Goal: Task Accomplishment & Management: Complete application form

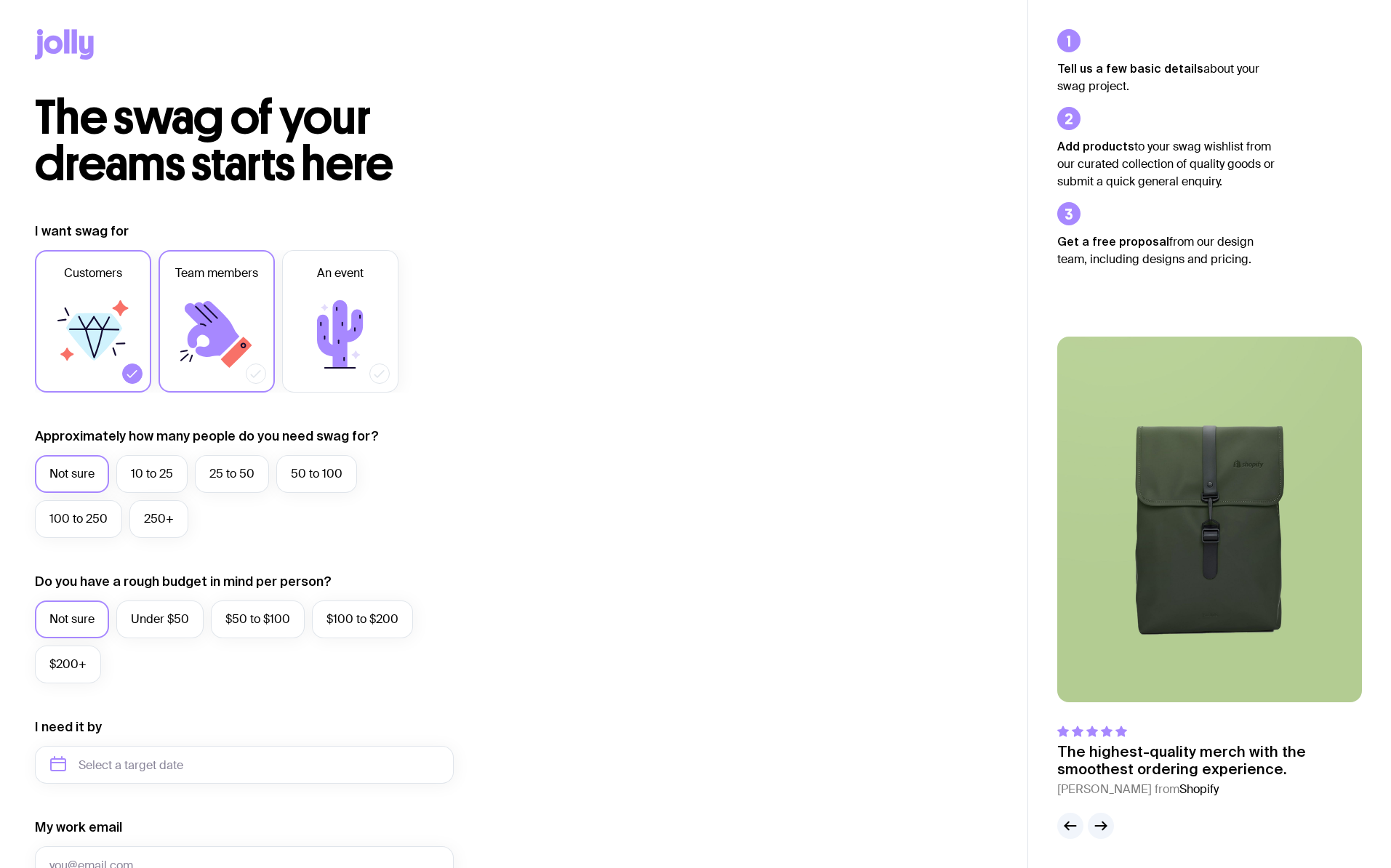
drag, startPoint x: 251, startPoint y: 319, endPoint x: 238, endPoint y: 322, distance: 13.3
click at [251, 319] on icon at bounding box center [217, 334] width 87 height 87
click at [0, 0] on input "Team members" at bounding box center [0, 0] width 0 height 0
drag, startPoint x: 106, startPoint y: 365, endPoint x: 90, endPoint y: 492, distance: 128.0
click at [106, 365] on icon at bounding box center [92, 334] width 87 height 87
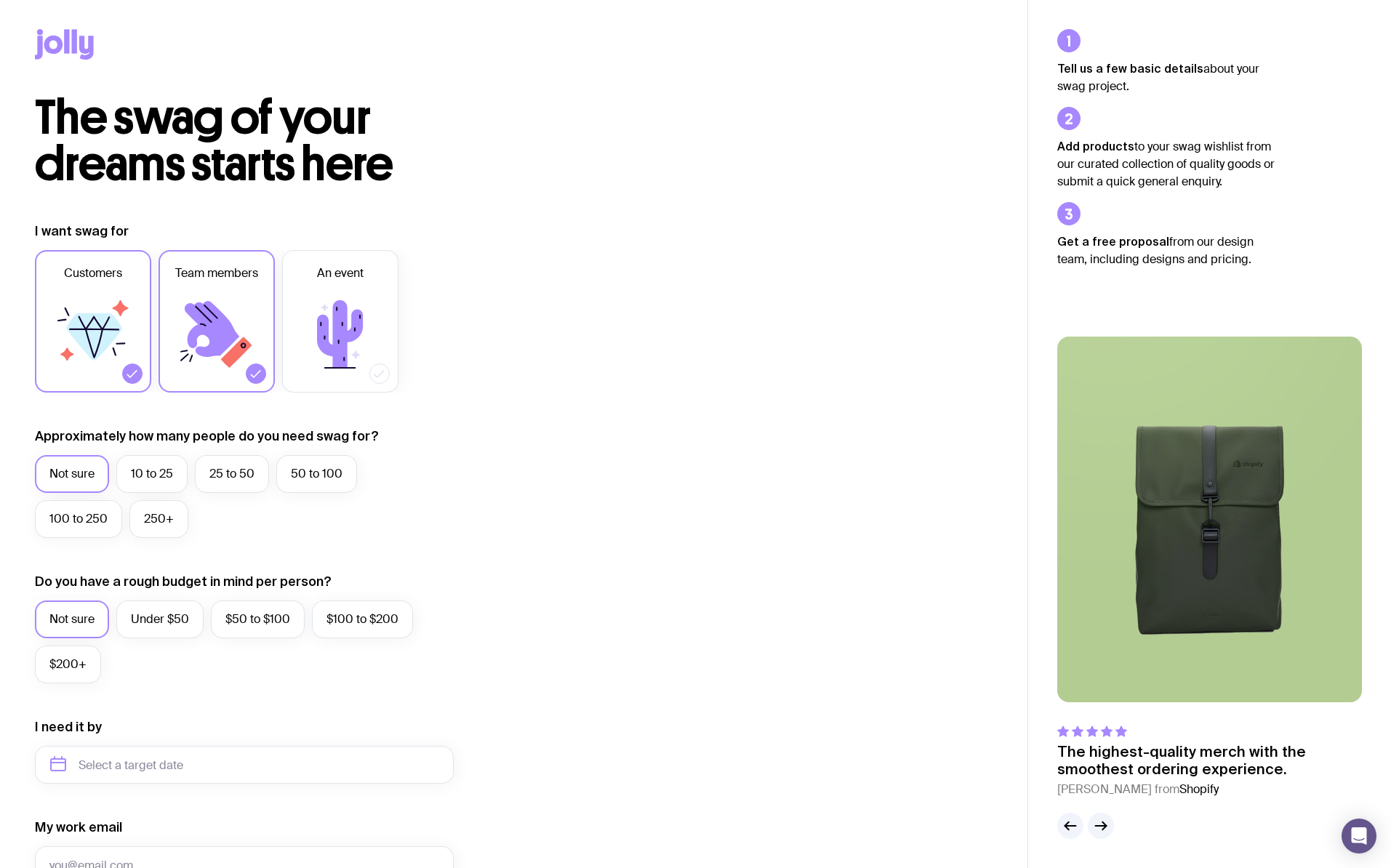
click at [0, 0] on input "Customers" at bounding box center [0, 0] width 0 height 0
drag, startPoint x: 137, startPoint y: 472, endPoint x: 134, endPoint y: 486, distance: 14.3
click at [137, 472] on label "10 to 25" at bounding box center [151, 474] width 71 height 38
click at [0, 0] on input "10 to 25" at bounding box center [0, 0] width 0 height 0
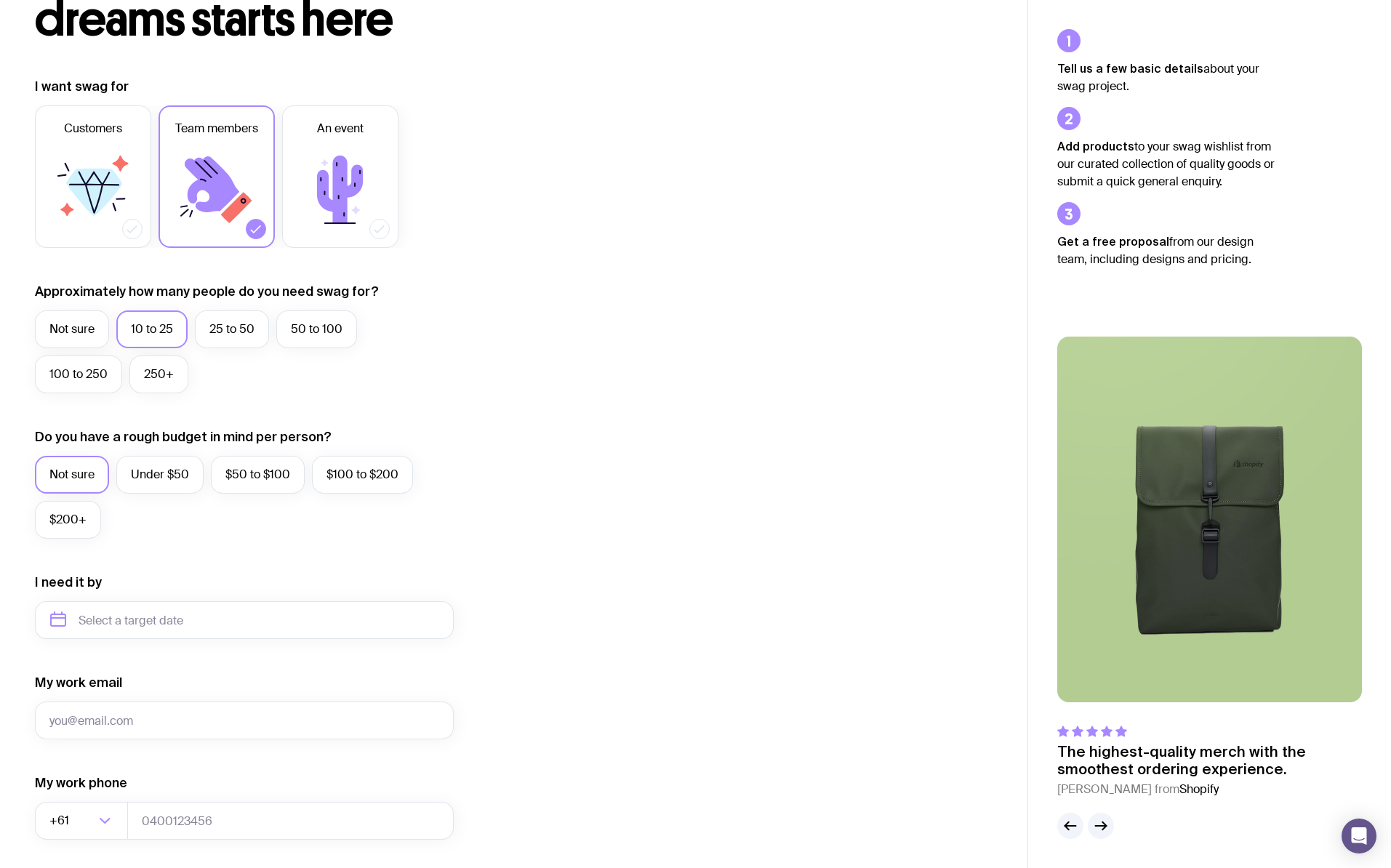
scroll to position [147, 0]
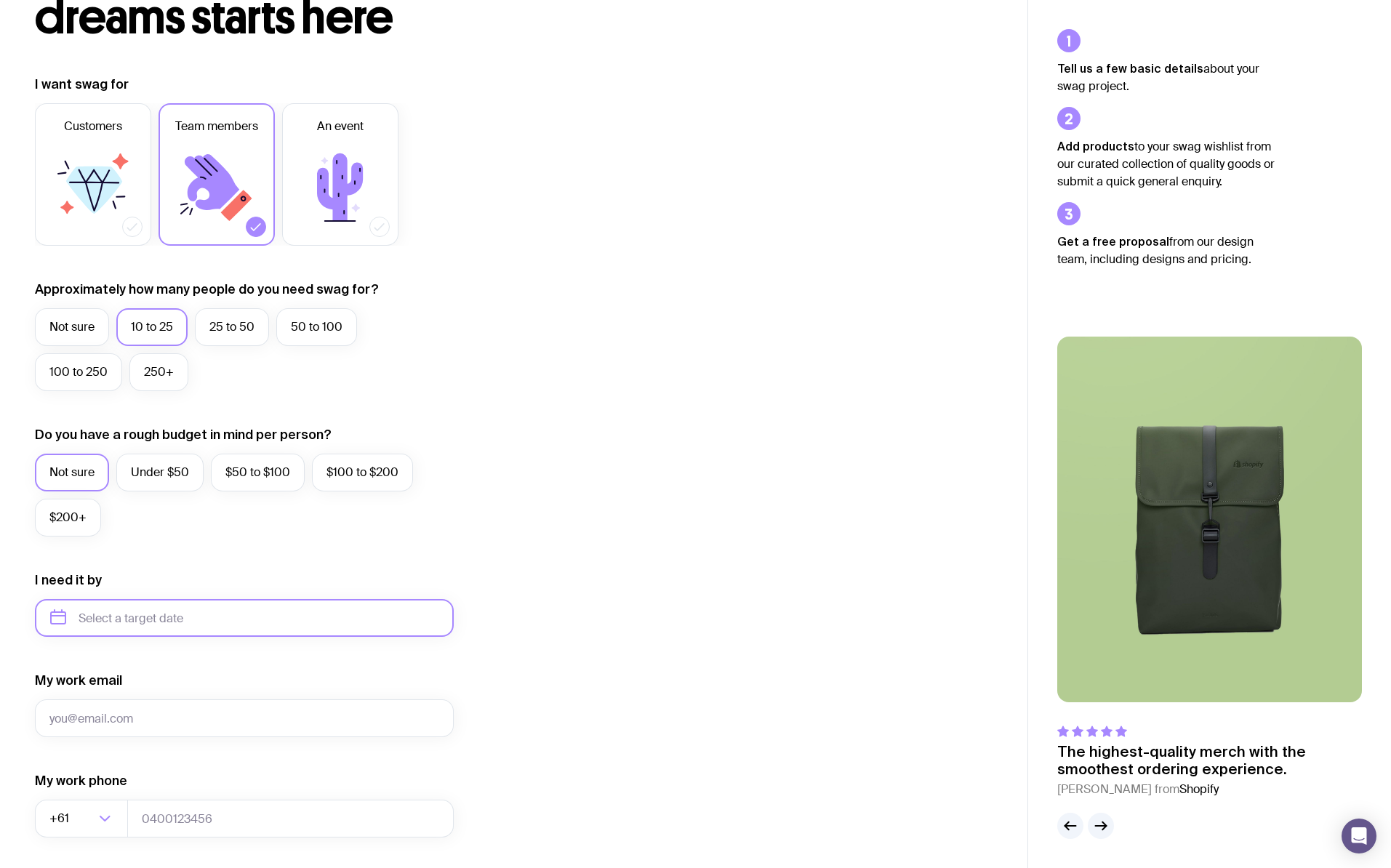
click at [117, 618] on input "text" at bounding box center [245, 618] width 419 height 38
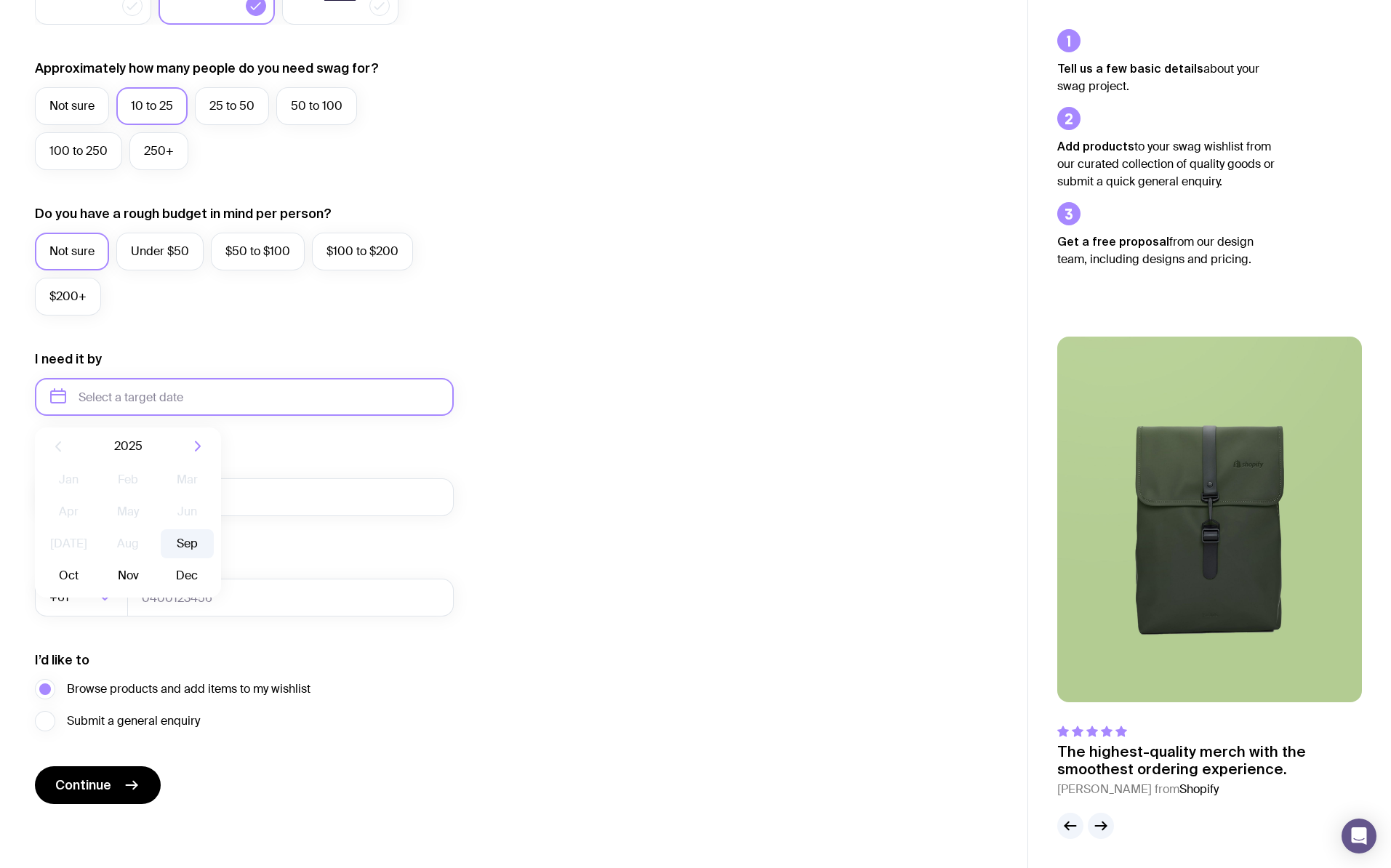
scroll to position [368, 0]
click at [95, 561] on button "Sep" at bounding box center [69, 575] width 53 height 29
type input "[DATE]"
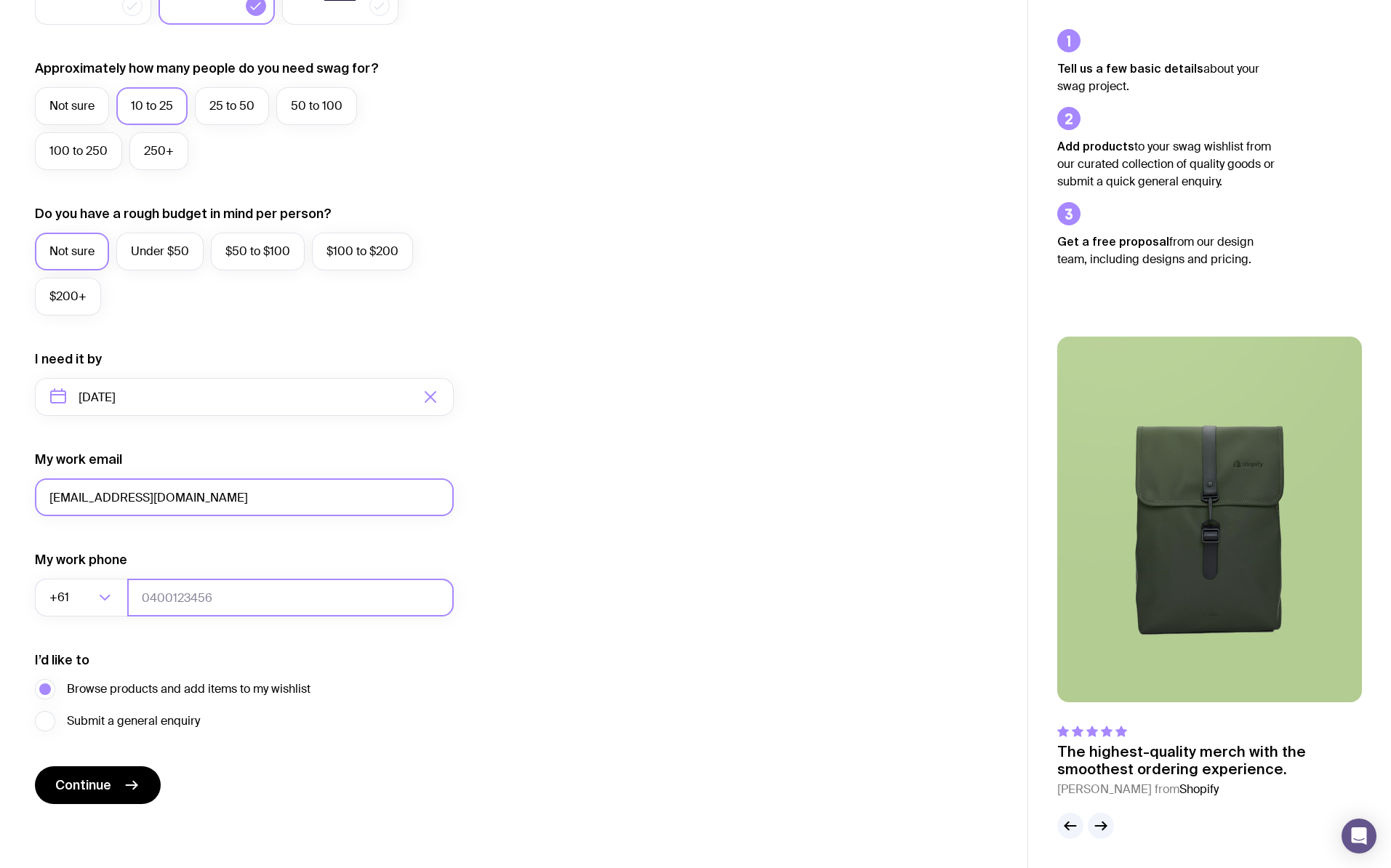
type input "[EMAIL_ADDRESS][DOMAIN_NAME]"
type input "0481226250"
click at [308, 771] on form "I want swag for Customers Team members An event Approximately how many people d…" at bounding box center [245, 329] width 419 height 949
click at [120, 787] on button "Continue" at bounding box center [98, 785] width 126 height 38
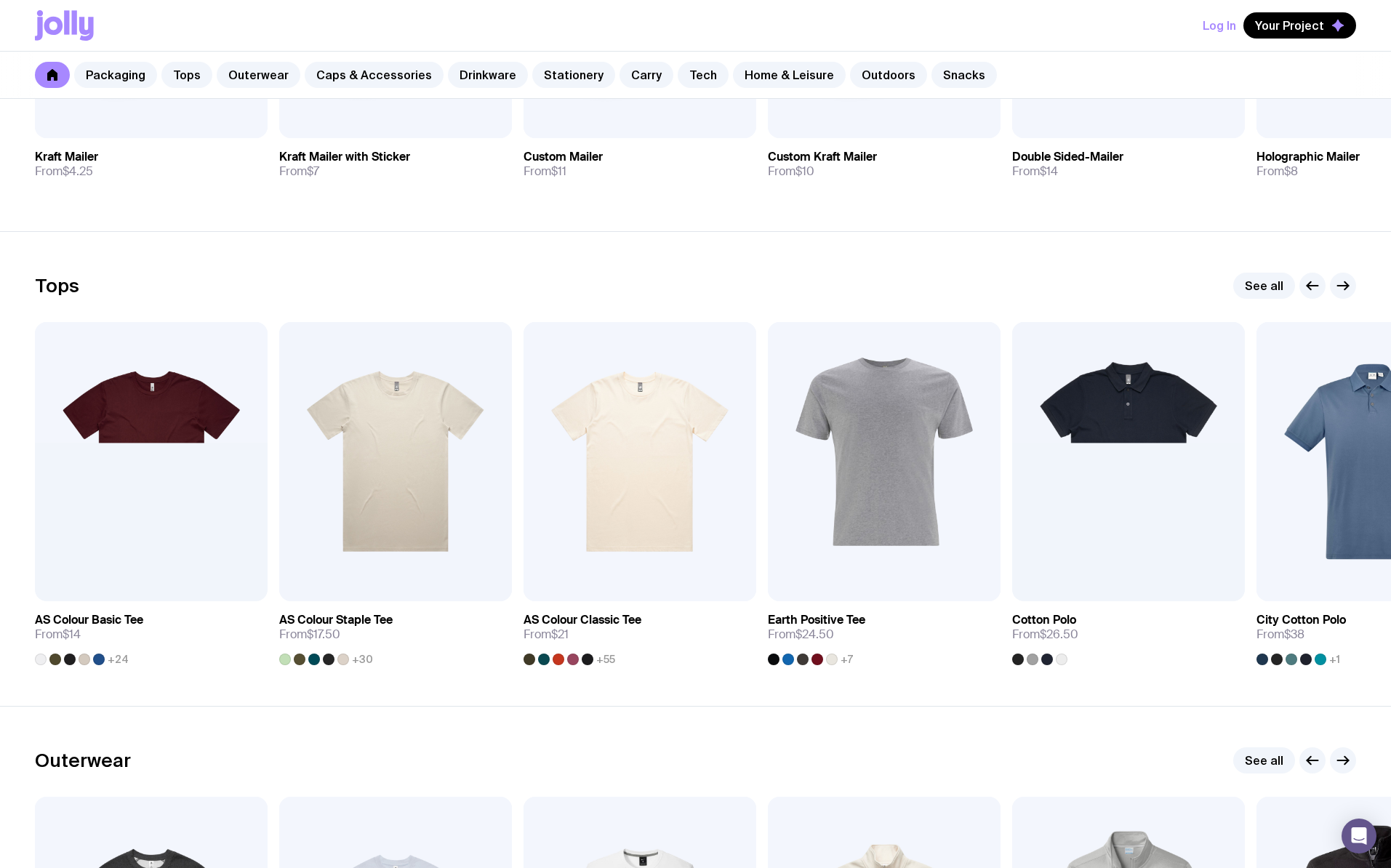
scroll to position [541, 0]
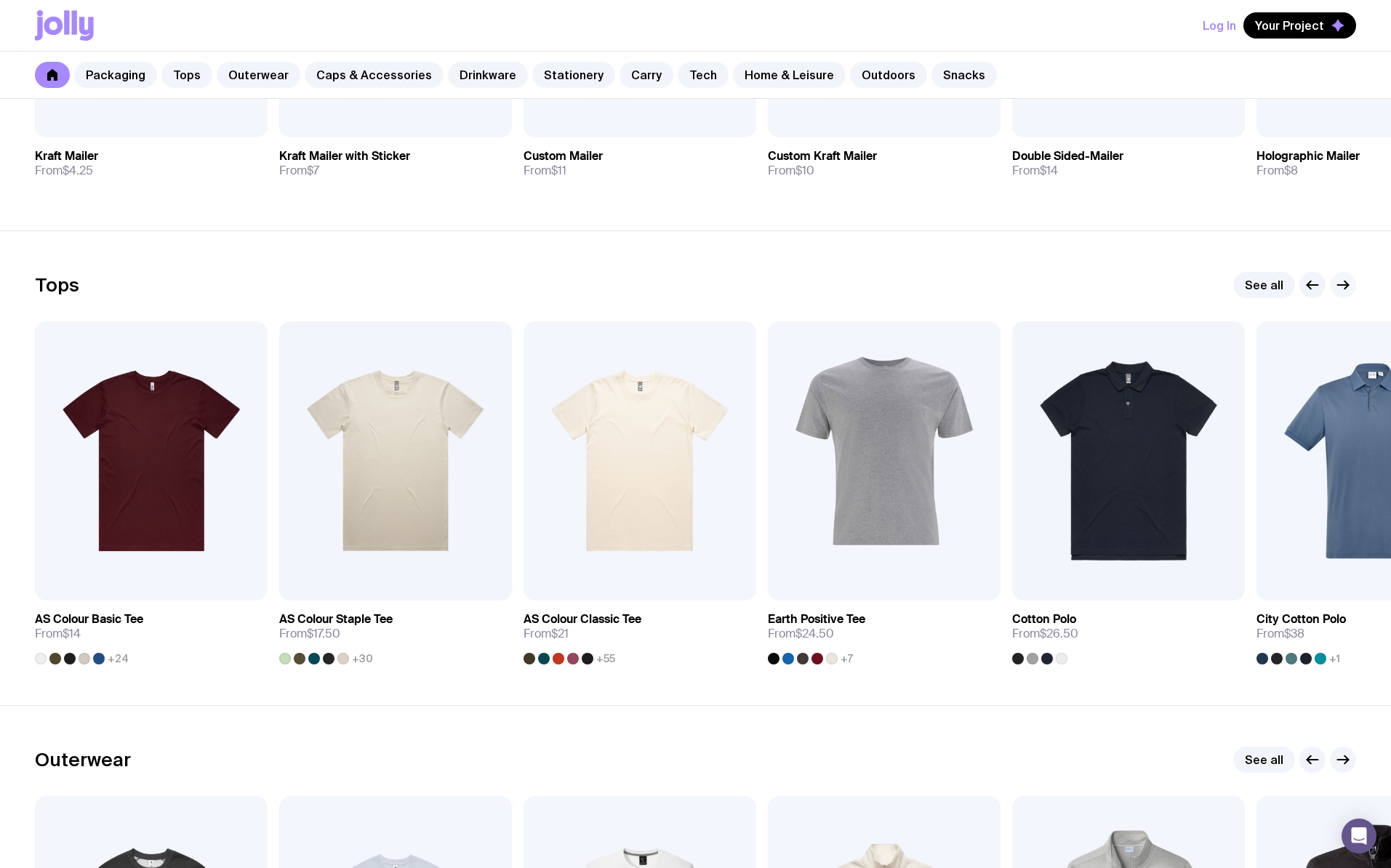
click at [1343, 296] on button "button" at bounding box center [1343, 285] width 26 height 26
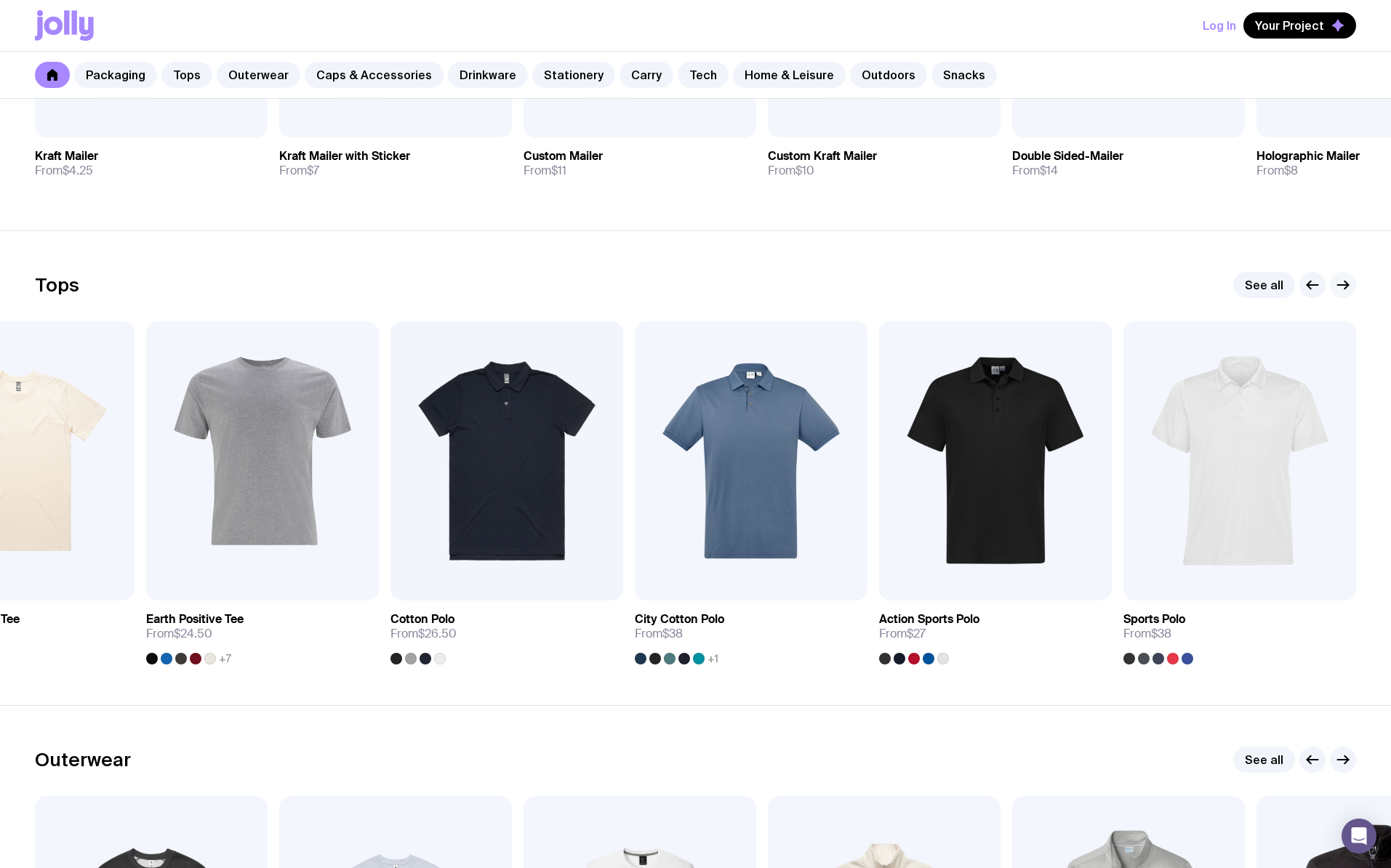
click at [1343, 294] on button "button" at bounding box center [1343, 285] width 26 height 26
click at [1310, 289] on icon "button" at bounding box center [1312, 284] width 17 height 17
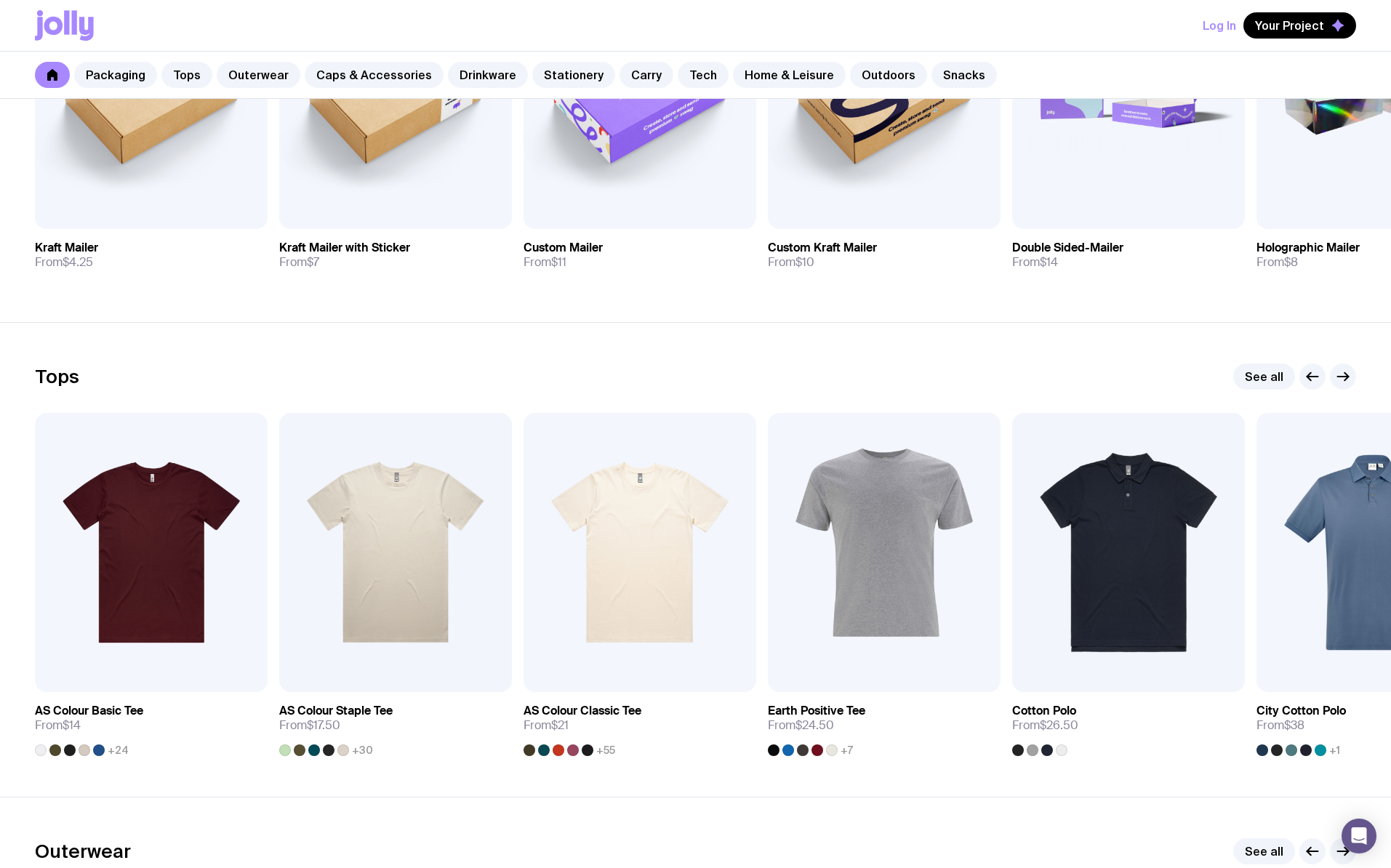
scroll to position [444, 0]
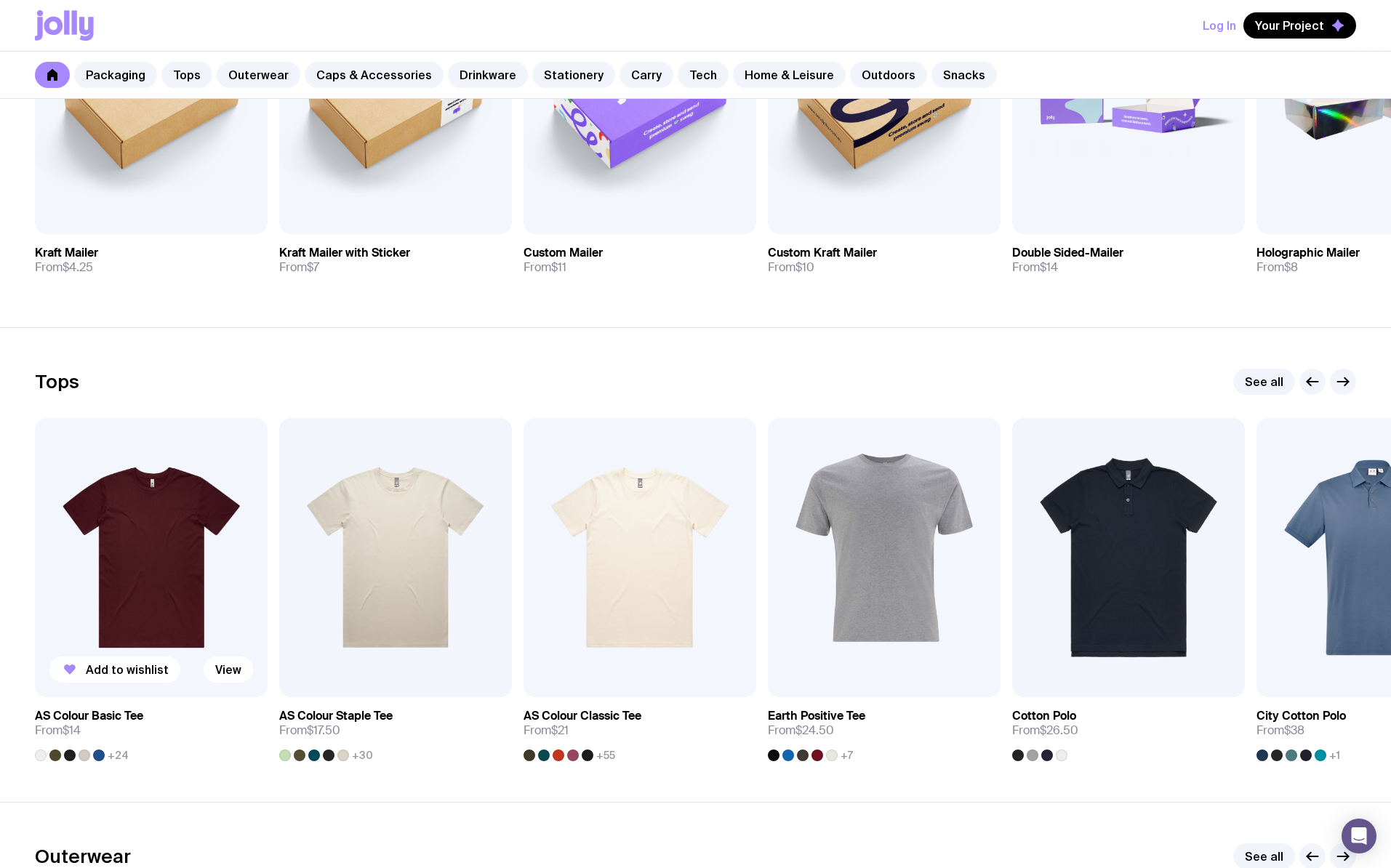
click at [114, 579] on img at bounding box center [151, 557] width 233 height 279
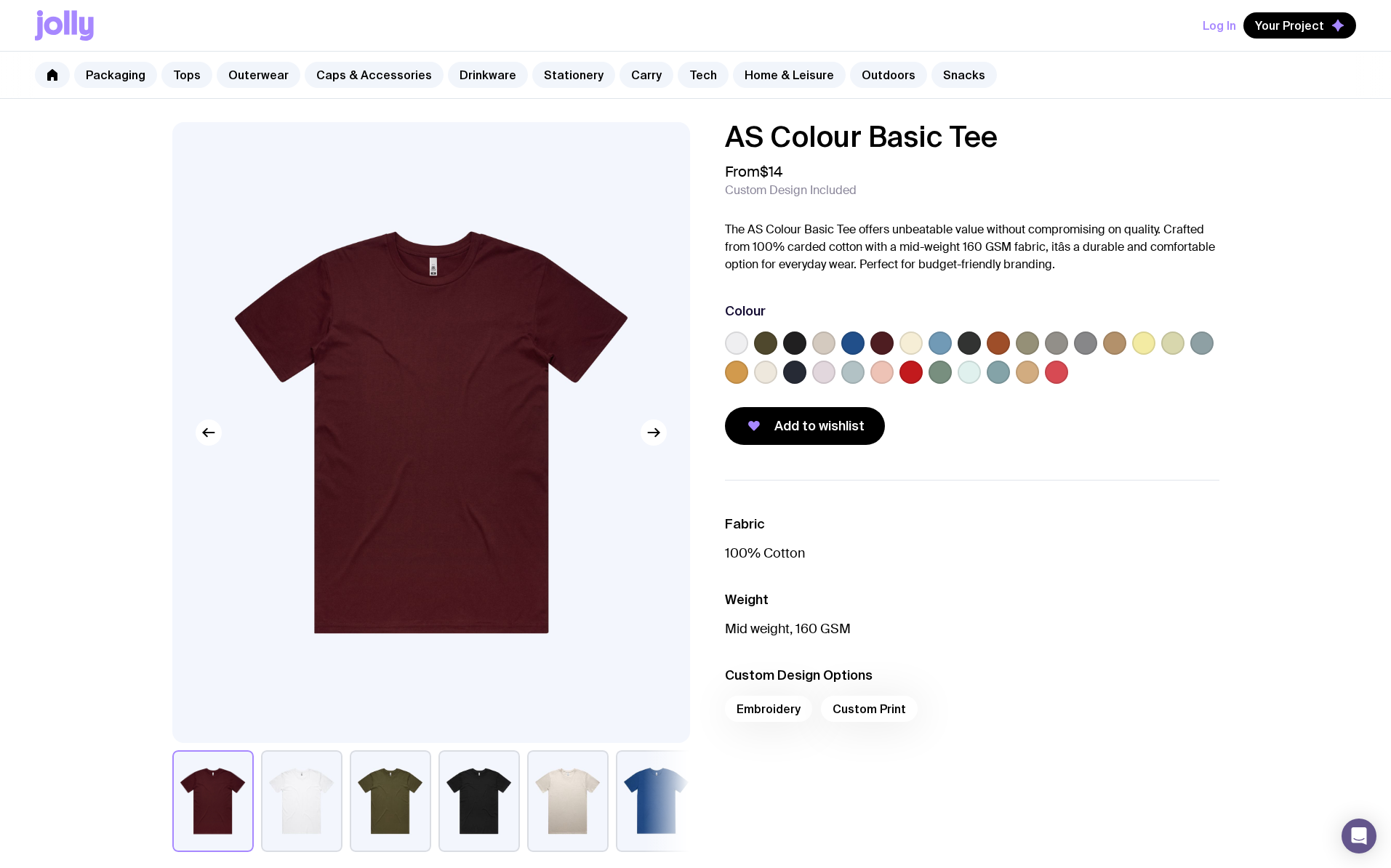
click at [737, 345] on label at bounding box center [737, 342] width 23 height 23
click at [0, 0] on input "radio" at bounding box center [0, 0] width 0 height 0
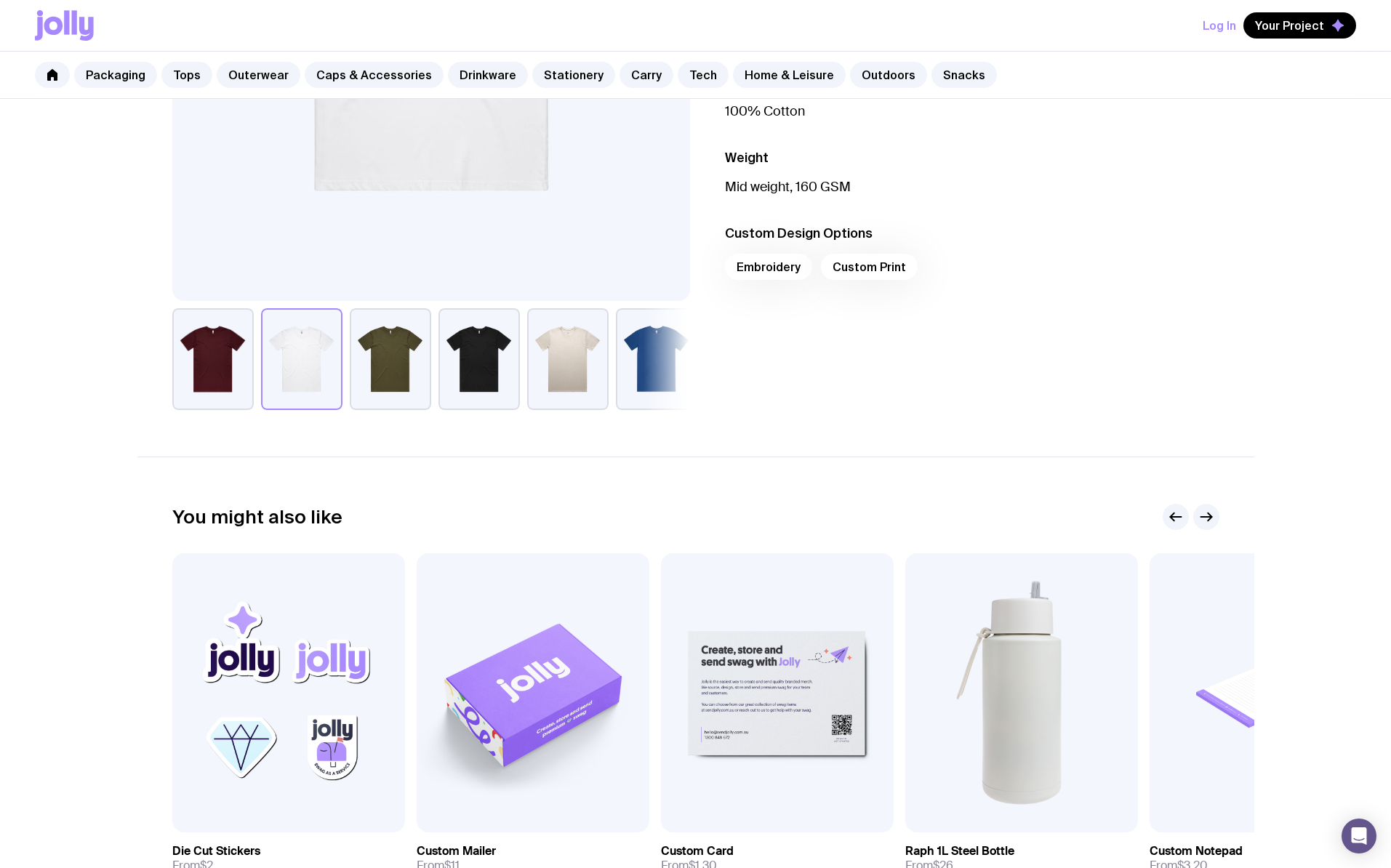
scroll to position [441, 0]
click at [857, 263] on div "Embroidery Custom Print" at bounding box center [972, 272] width 495 height 35
click at [864, 272] on div "Embroidery Custom Print" at bounding box center [972, 272] width 495 height 35
click at [855, 271] on div "Embroidery Custom Print" at bounding box center [972, 272] width 495 height 35
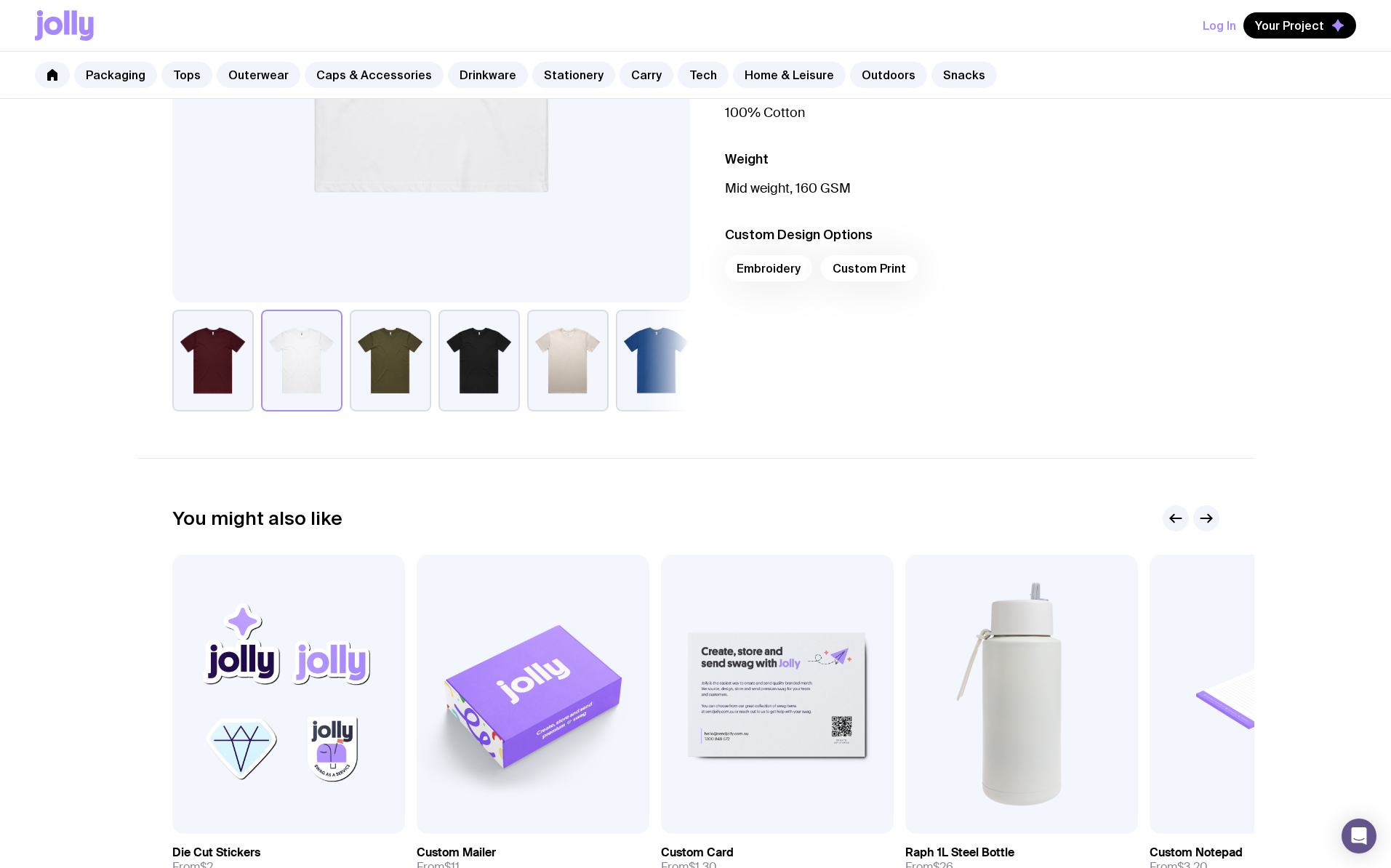
click at [770, 269] on div "Embroidery Custom Print" at bounding box center [972, 272] width 495 height 35
drag, startPoint x: 854, startPoint y: 407, endPoint x: 850, endPoint y: 385, distance: 22.4
click at [850, 386] on div "Fabric 100% Cotton Weight Mid weight, 160 GSM Custom Design Options Embroidery …" at bounding box center [960, 225] width 518 height 372
click at [1052, 199] on ul "Fabric 100% Cotton Weight Mid weight, 160 GSM Custom Design Options Embroidery …" at bounding box center [972, 181] width 495 height 285
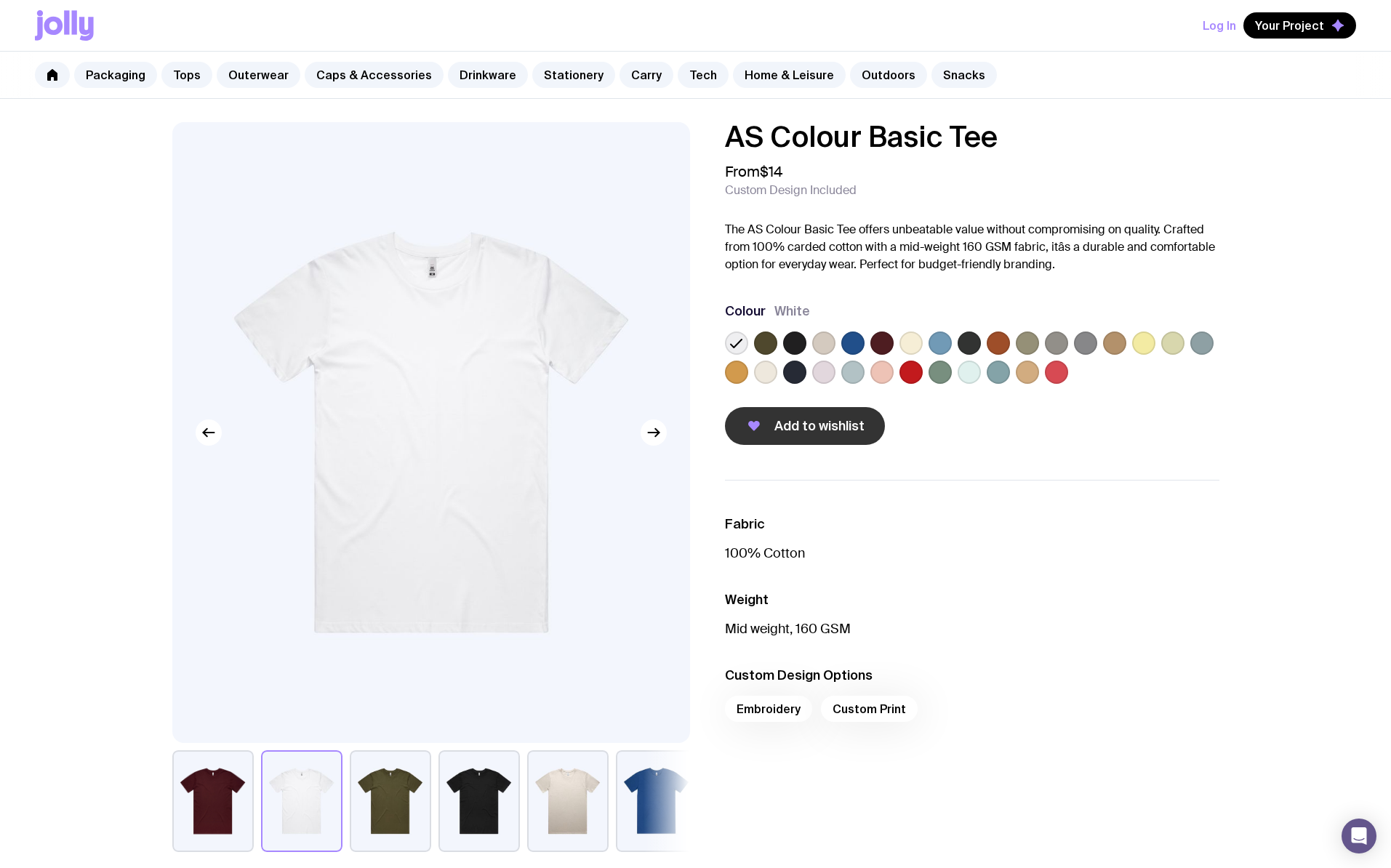
scroll to position [0, 0]
click at [815, 435] on button "Add to wishlist" at bounding box center [805, 426] width 160 height 38
click at [1342, 26] on icon "button" at bounding box center [1338, 25] width 11 height 11
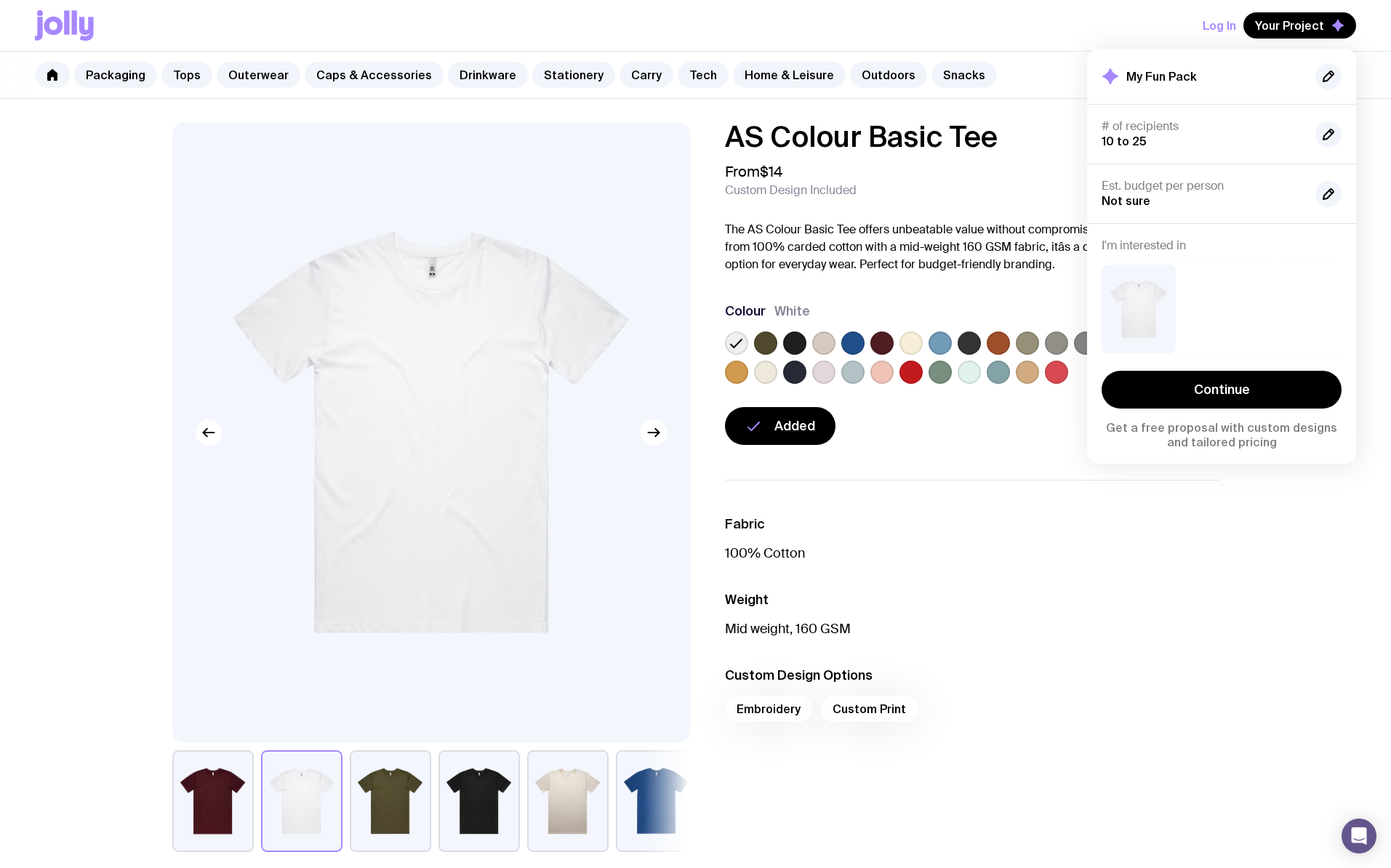
click at [962, 647] on ul "Fabric 100% Cotton Weight Mid weight, 160 GSM Custom Design Options Embroidery …" at bounding box center [972, 622] width 495 height 285
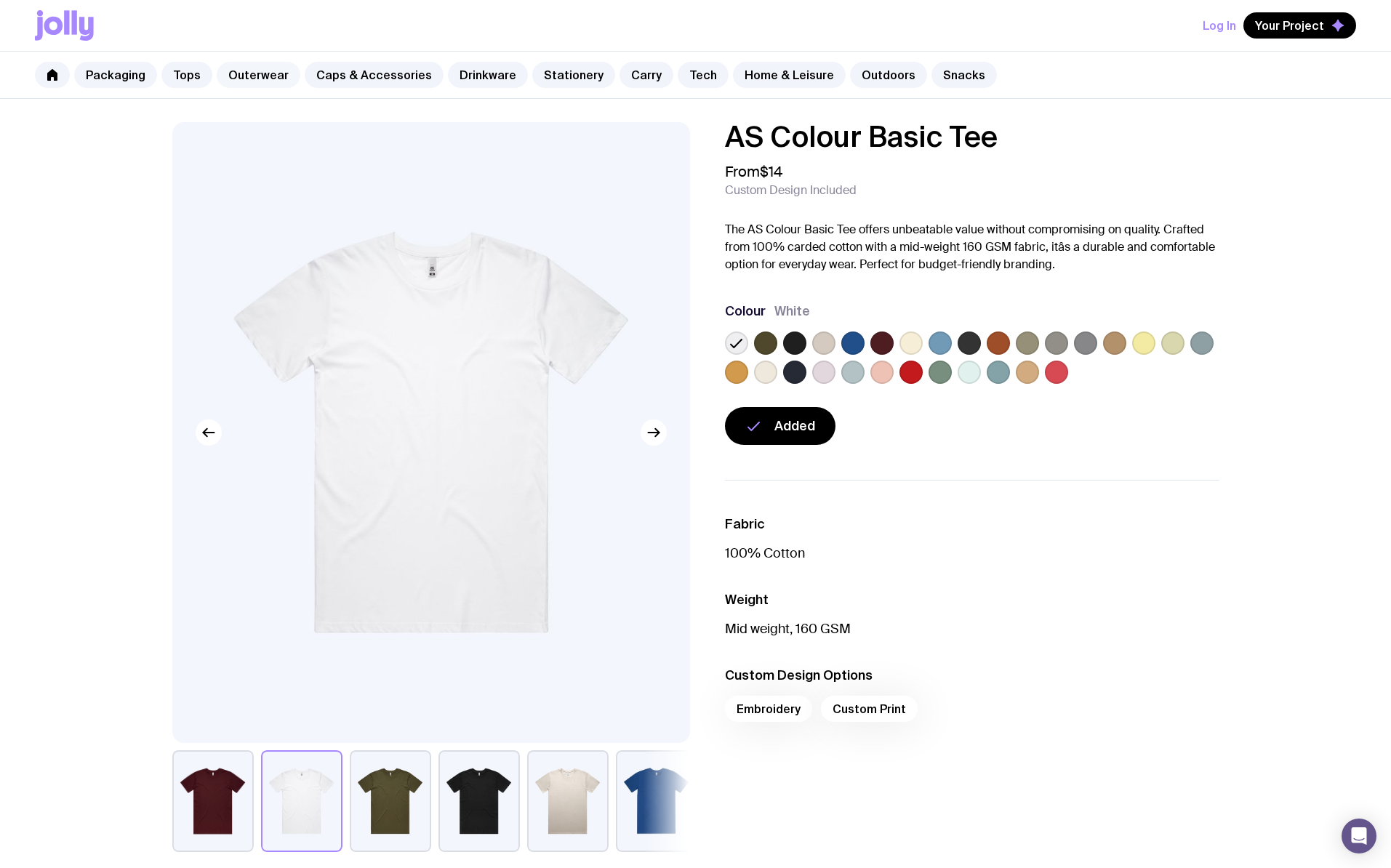
click at [260, 79] on link "Outerwear" at bounding box center [258, 75] width 83 height 26
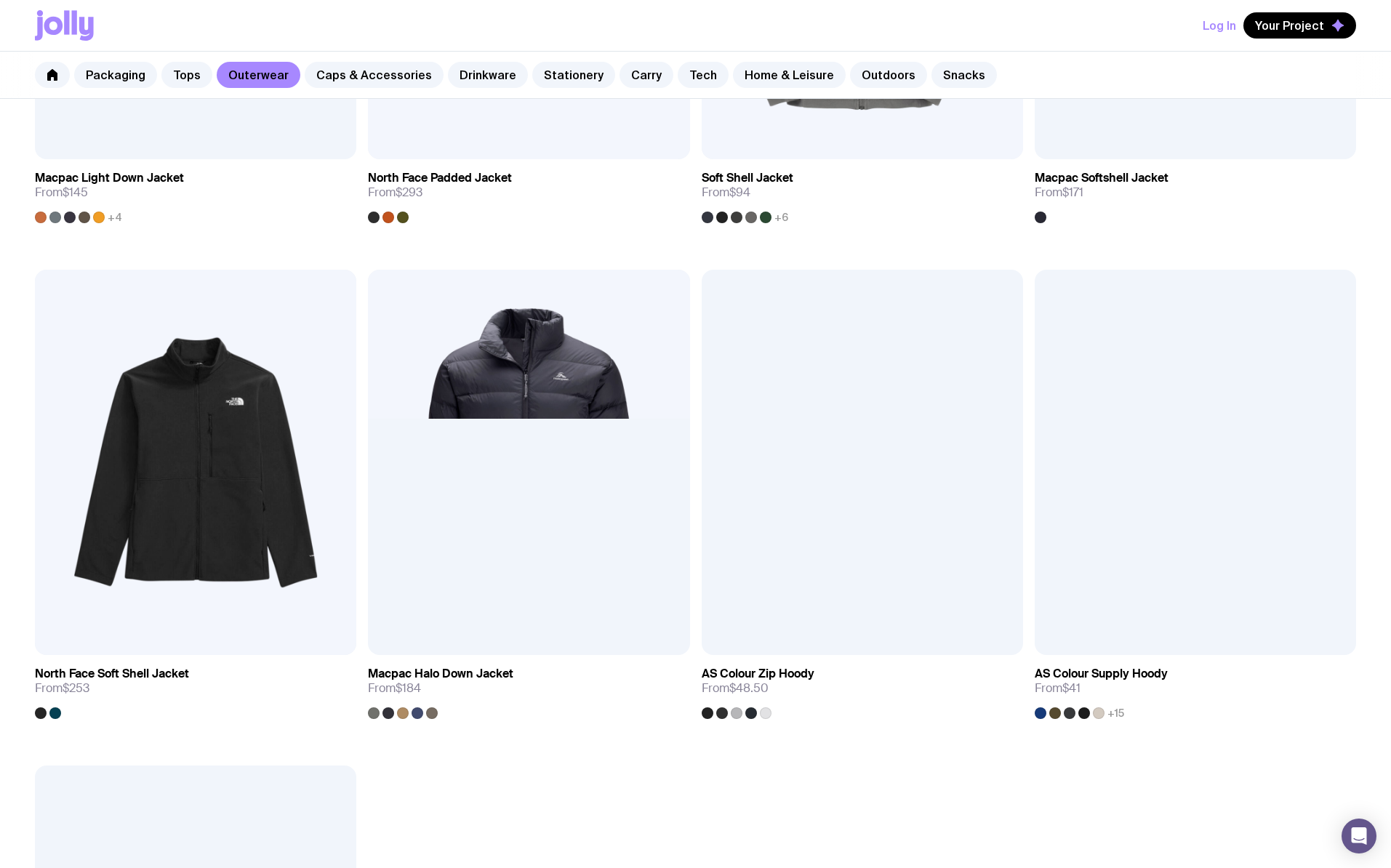
scroll to position [2098, 0]
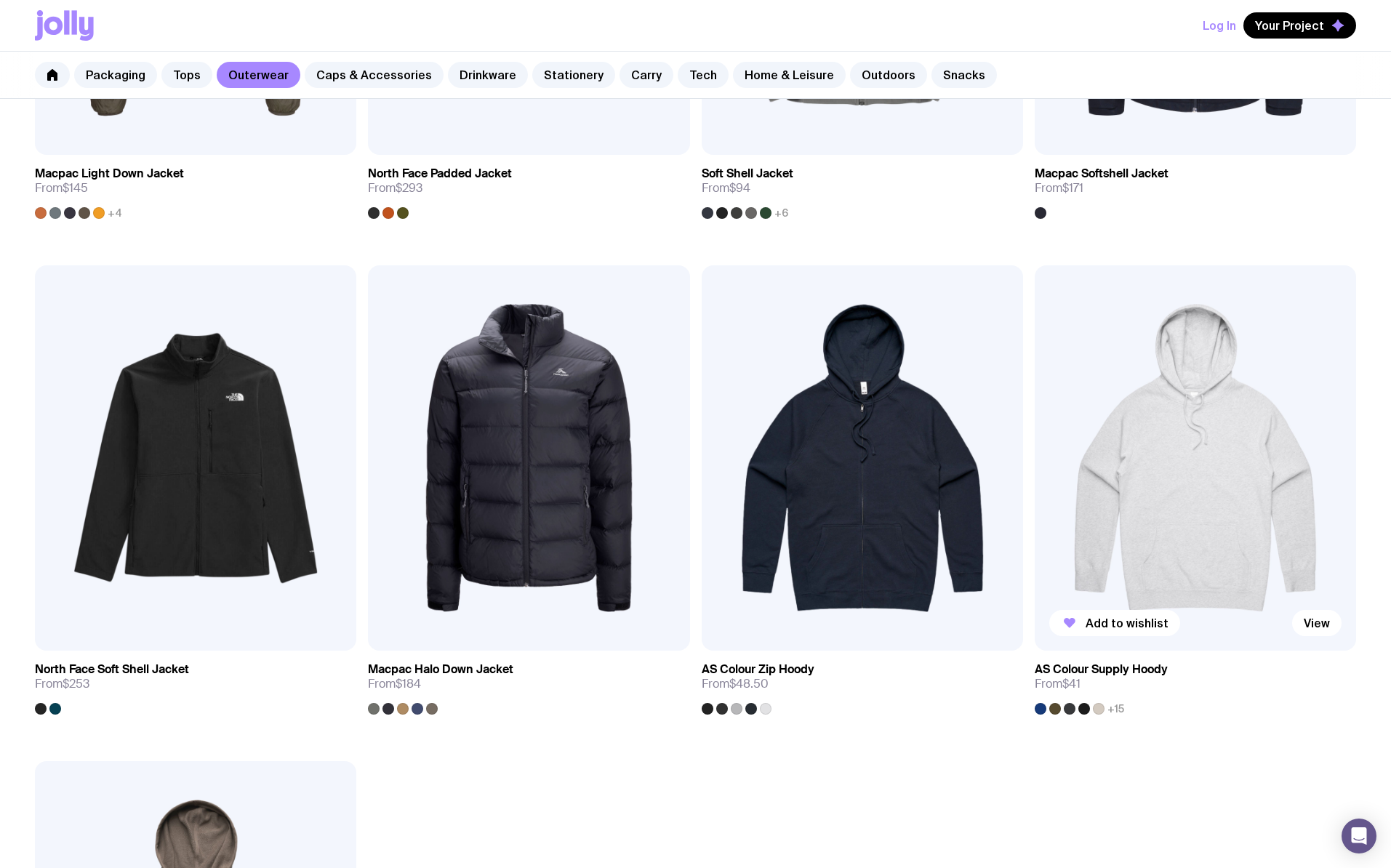
click at [1187, 555] on img at bounding box center [1195, 459] width 321 height 386
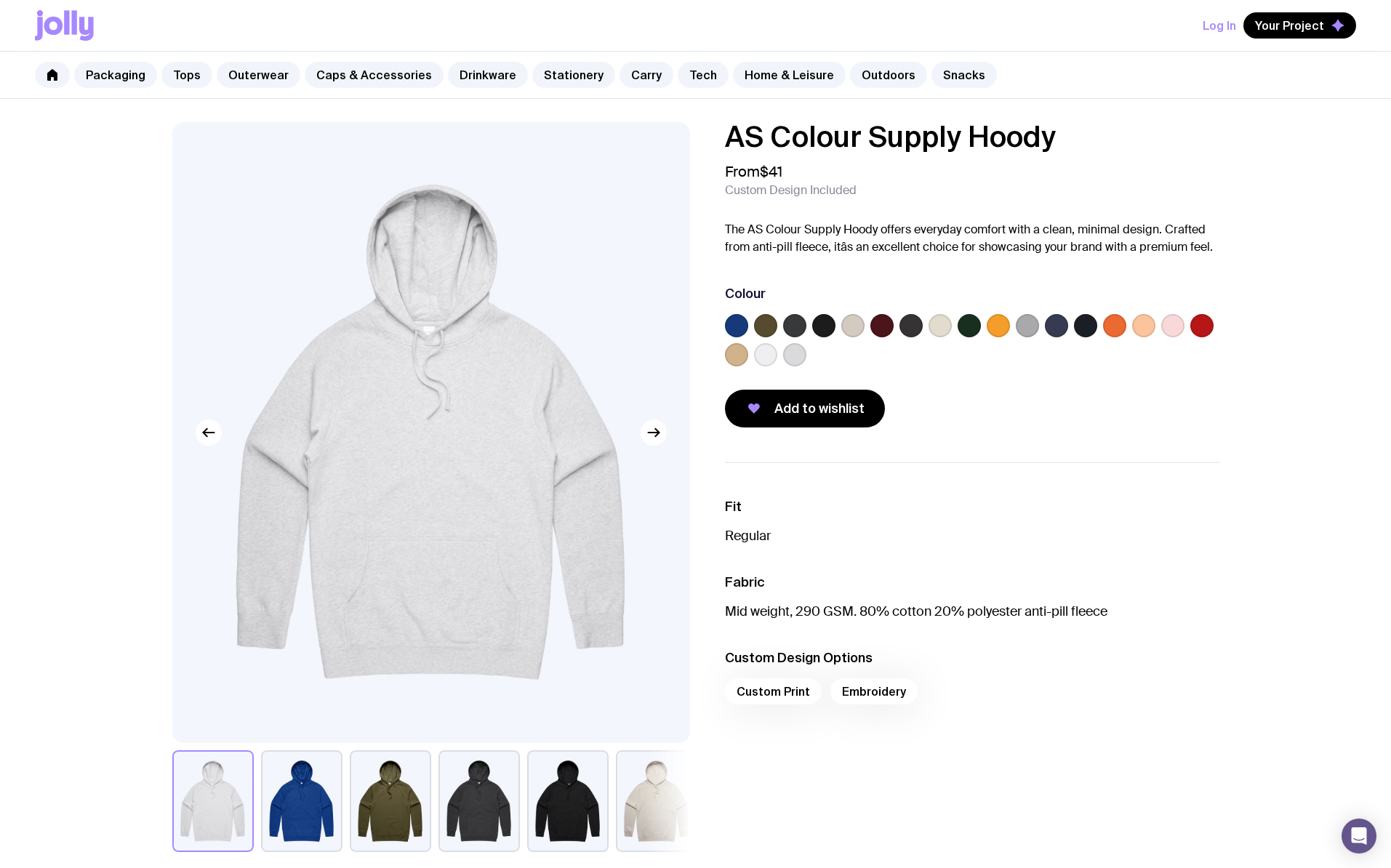
click at [829, 328] on label at bounding box center [823, 325] width 23 height 23
click at [0, 0] on input "radio" at bounding box center [0, 0] width 0 height 0
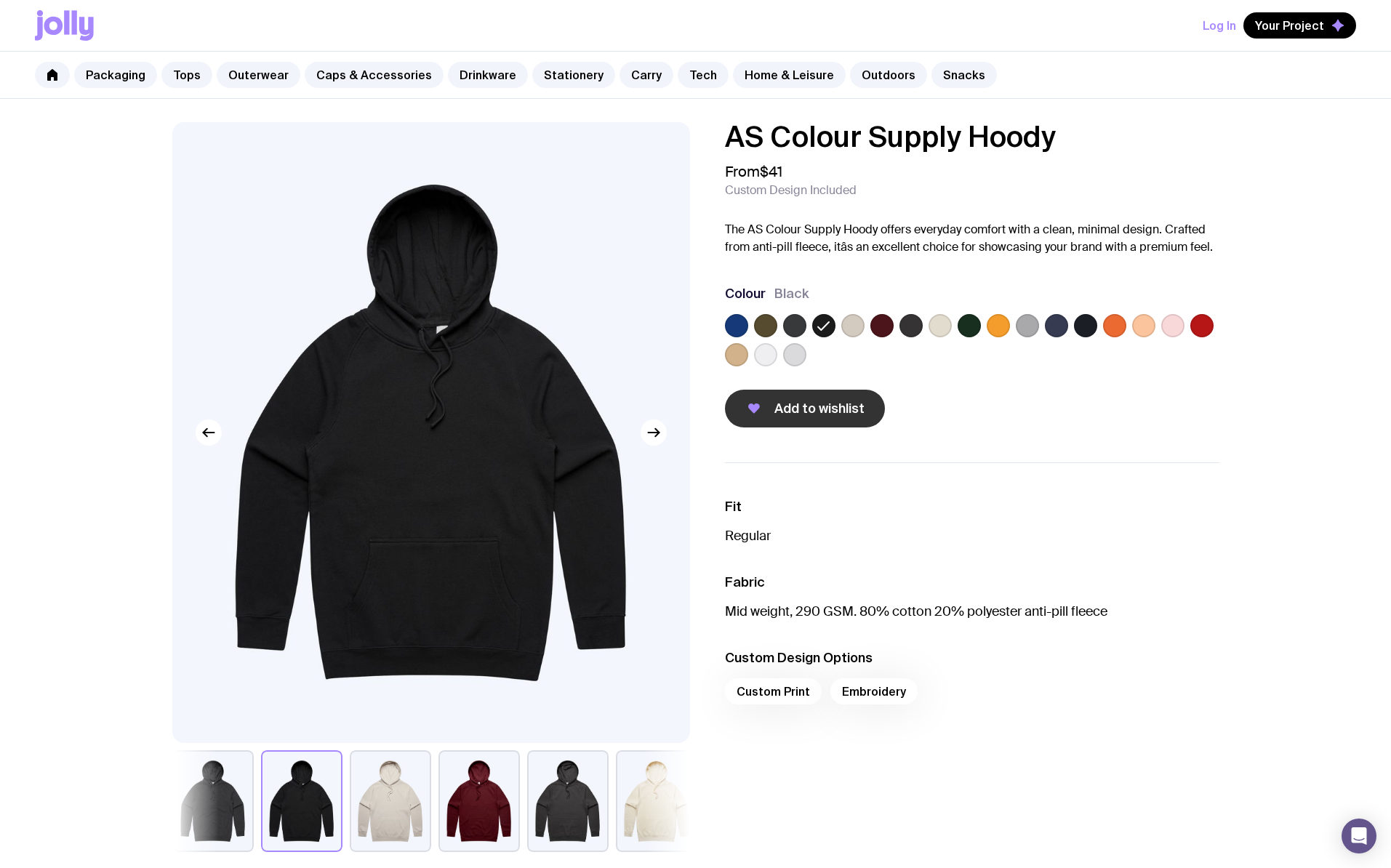
click at [823, 417] on span "Add to wishlist" at bounding box center [819, 408] width 90 height 17
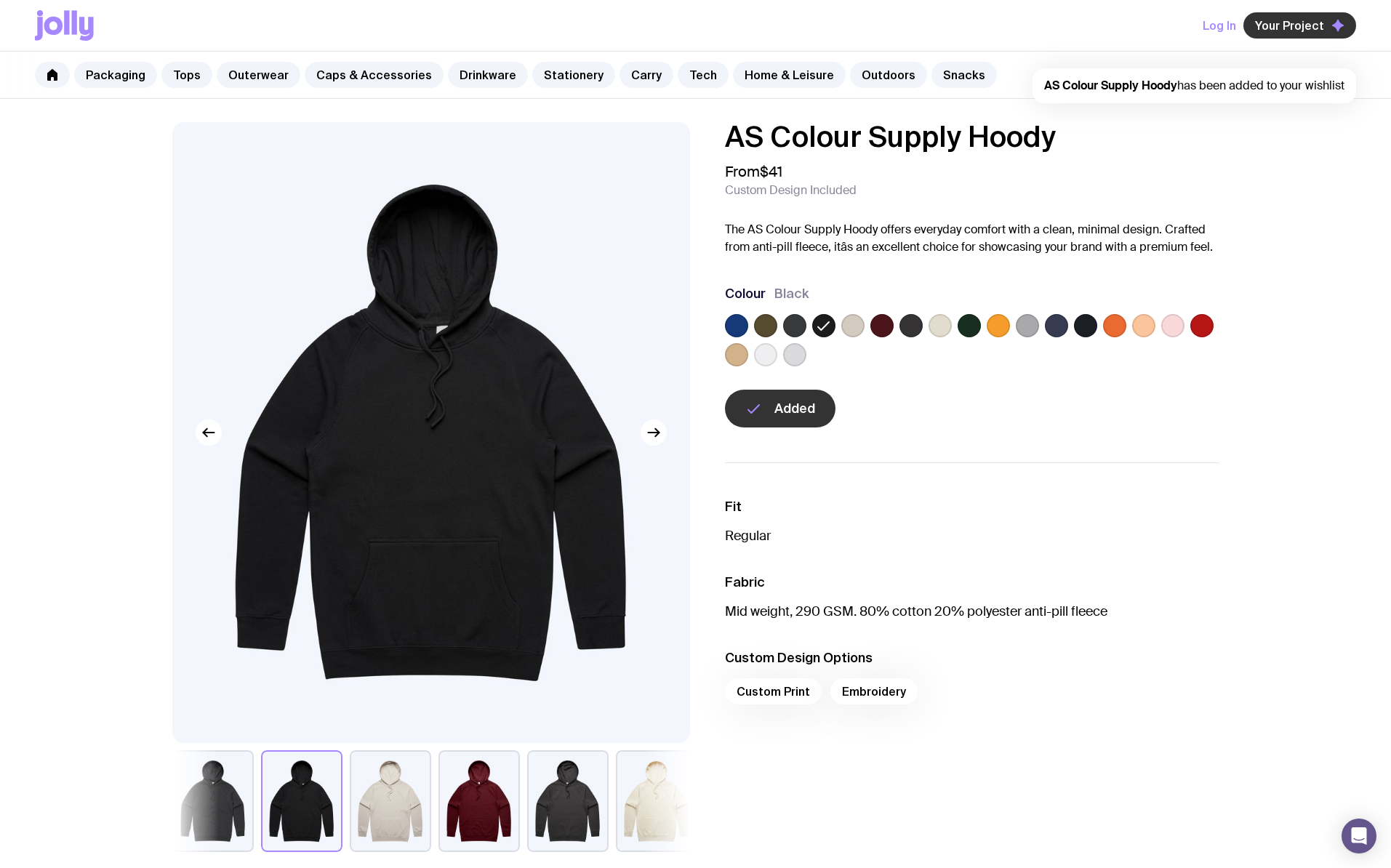
click at [1287, 23] on span "Your Project" at bounding box center [1290, 25] width 69 height 15
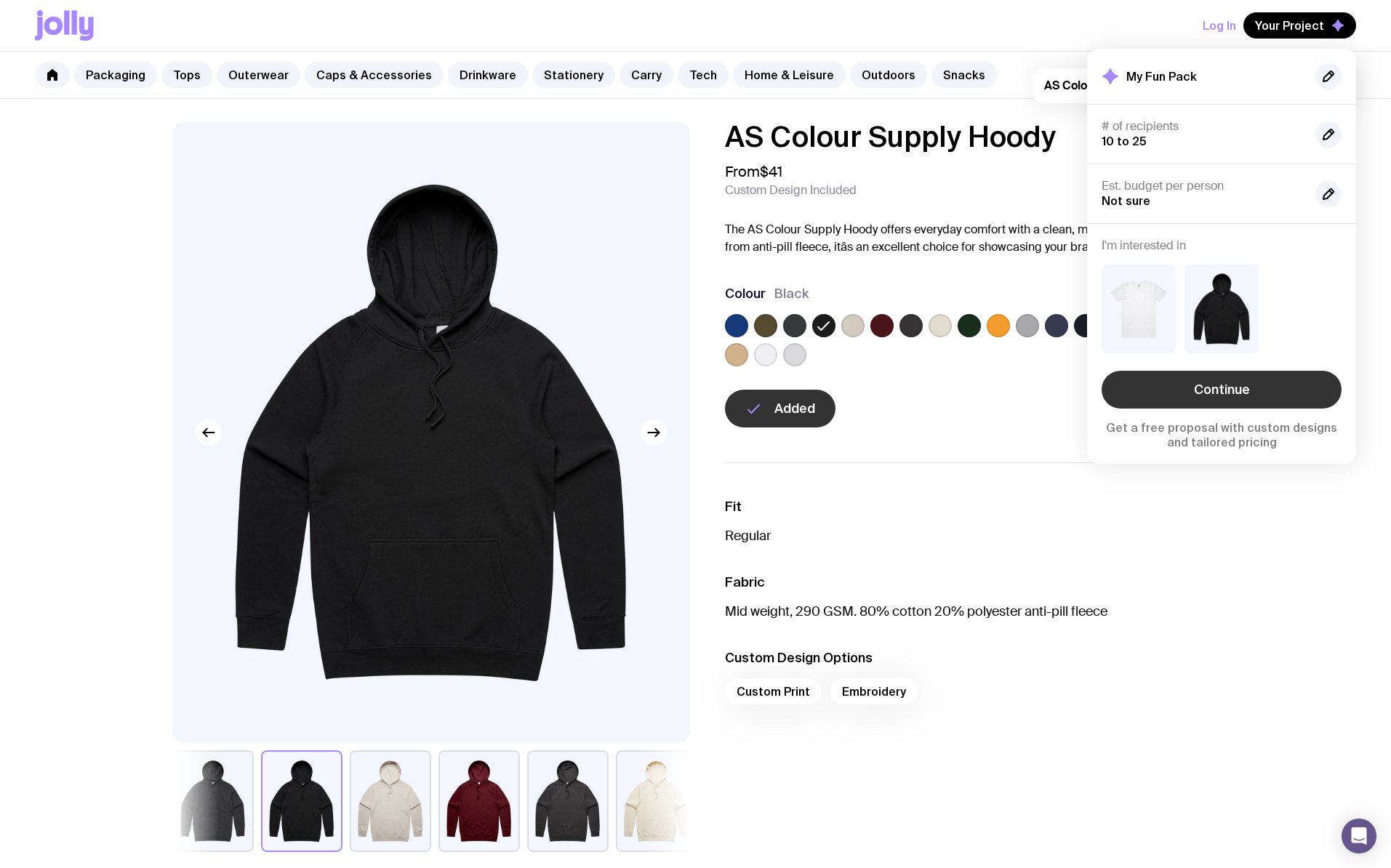
click at [1197, 388] on link "Continue" at bounding box center [1221, 390] width 240 height 38
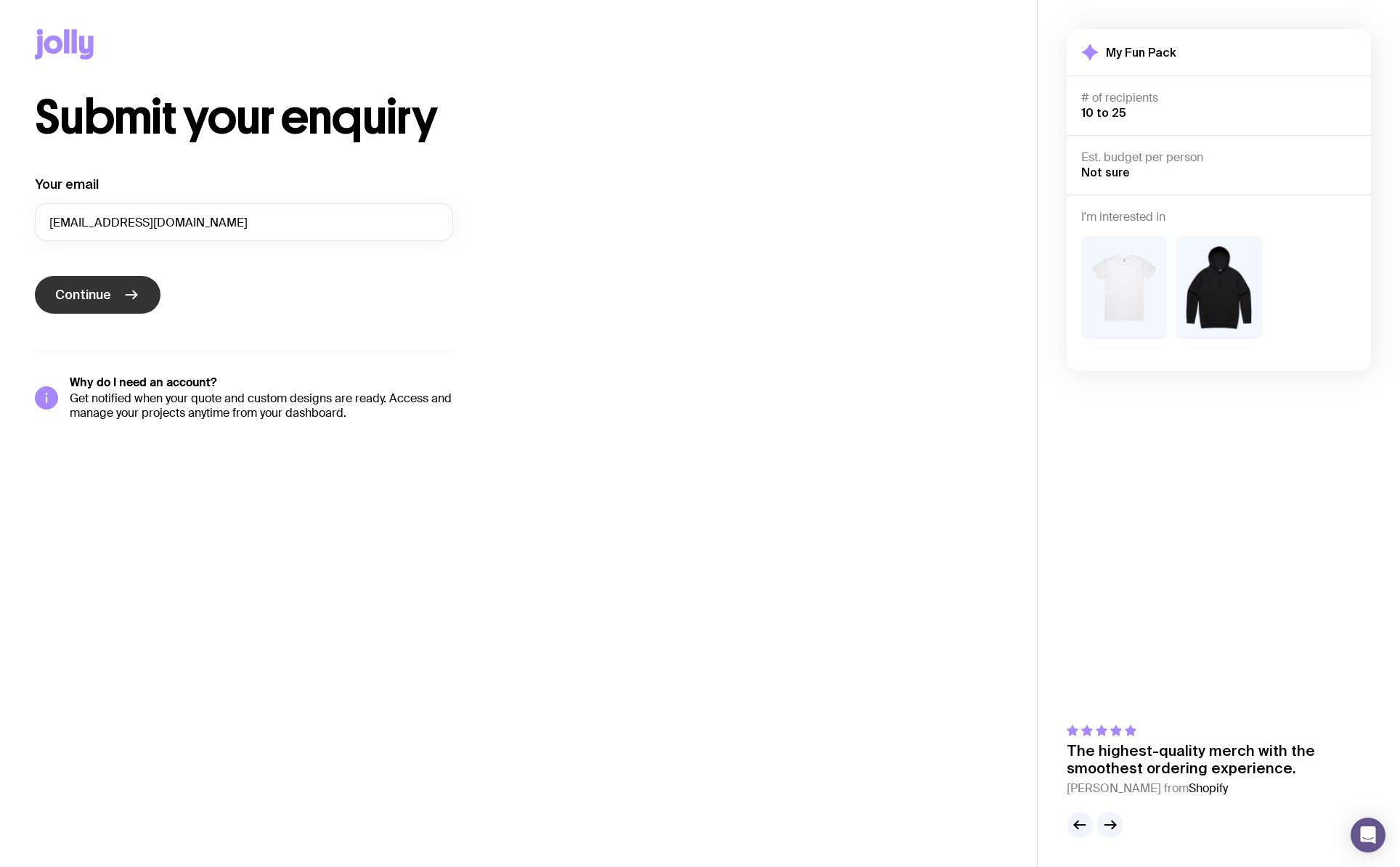
click at [105, 283] on button "Continue" at bounding box center [98, 295] width 126 height 38
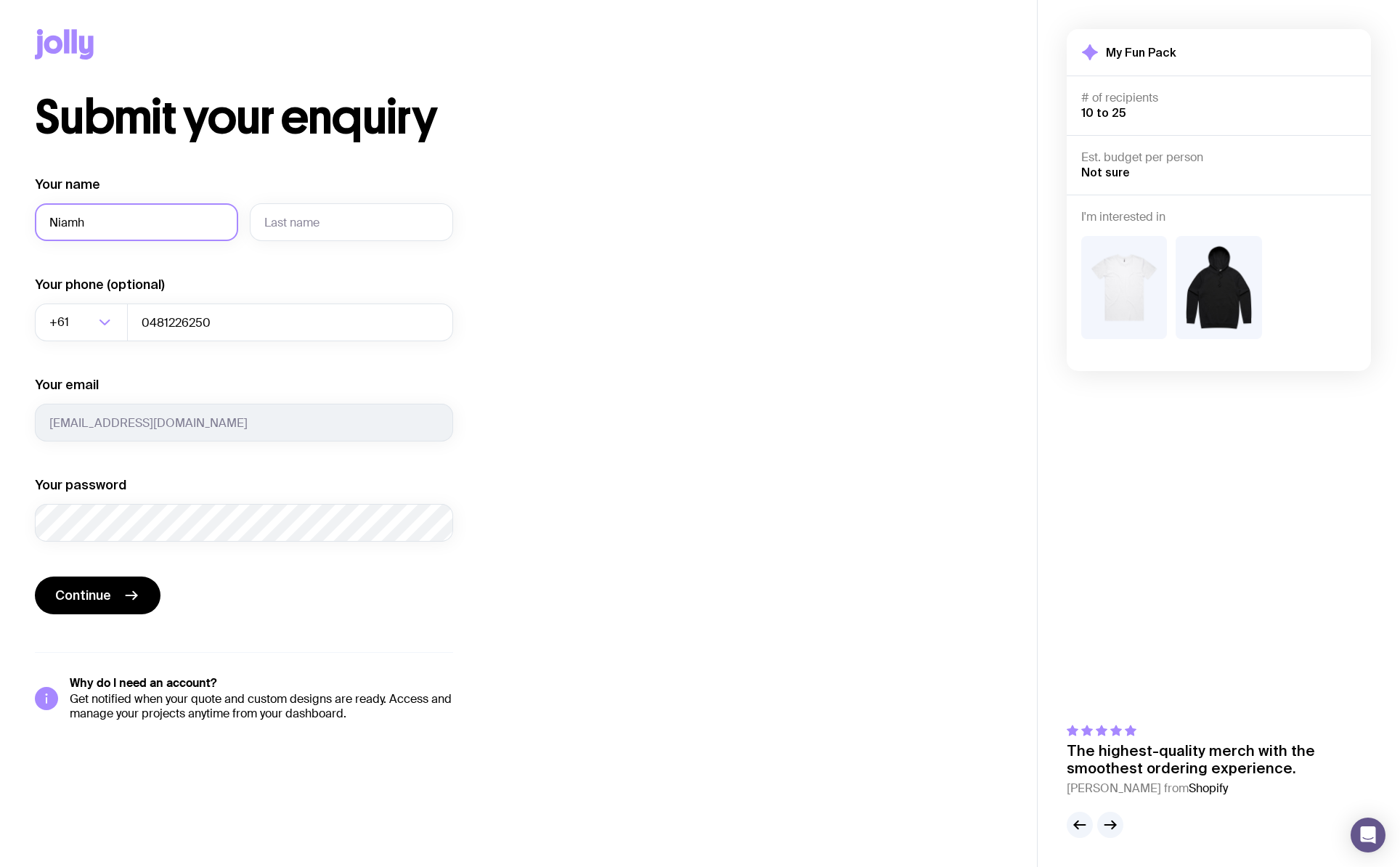
type input "Niamh"
type input "[PERSON_NAME]"
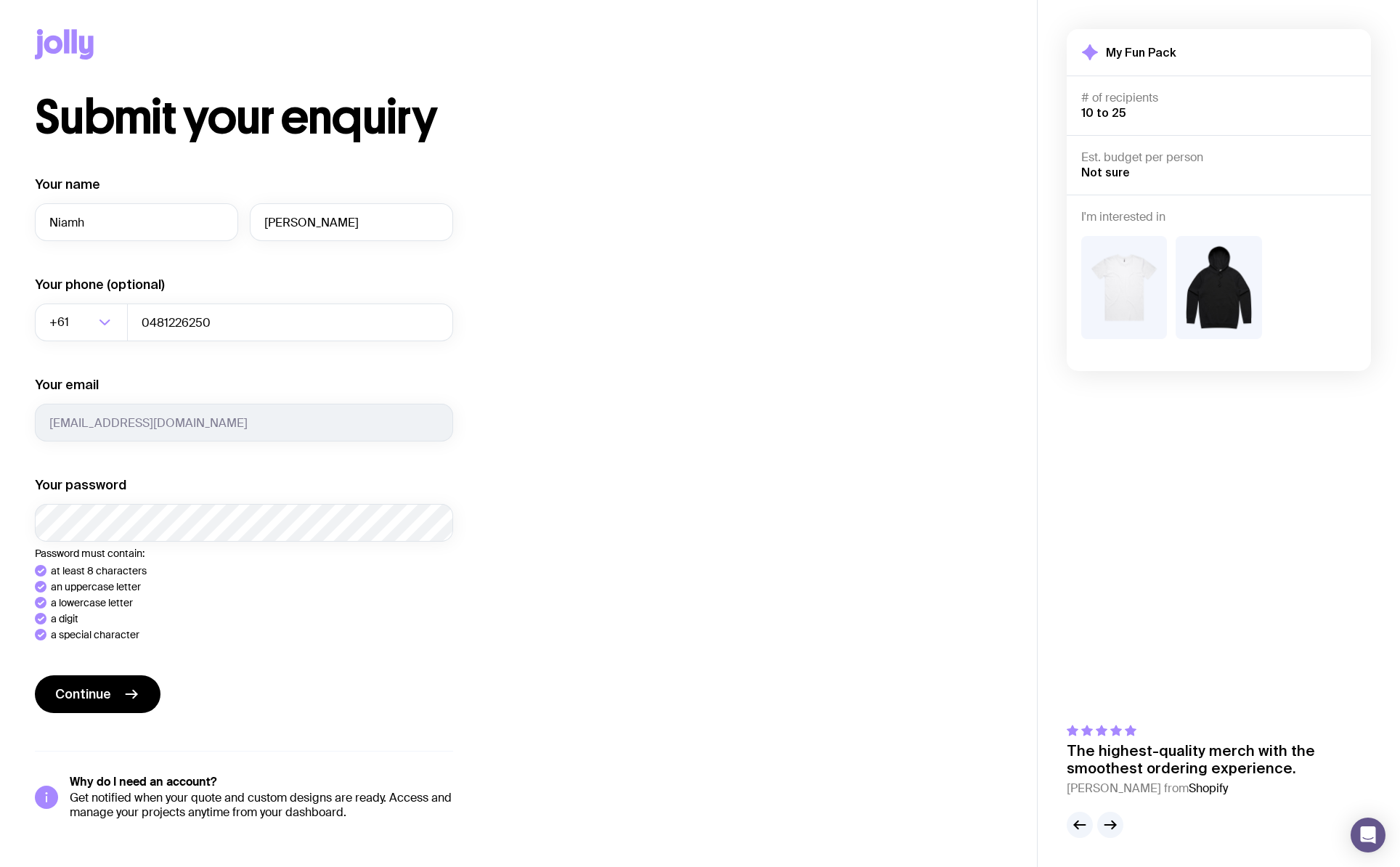
drag, startPoint x: 113, startPoint y: 700, endPoint x: 301, endPoint y: 733, distance: 190.9
click at [113, 700] on div "Your name [PERSON_NAME] Your phone (optional) +61 Loading... 0481226250 Your em…" at bounding box center [244, 497] width 418 height 644
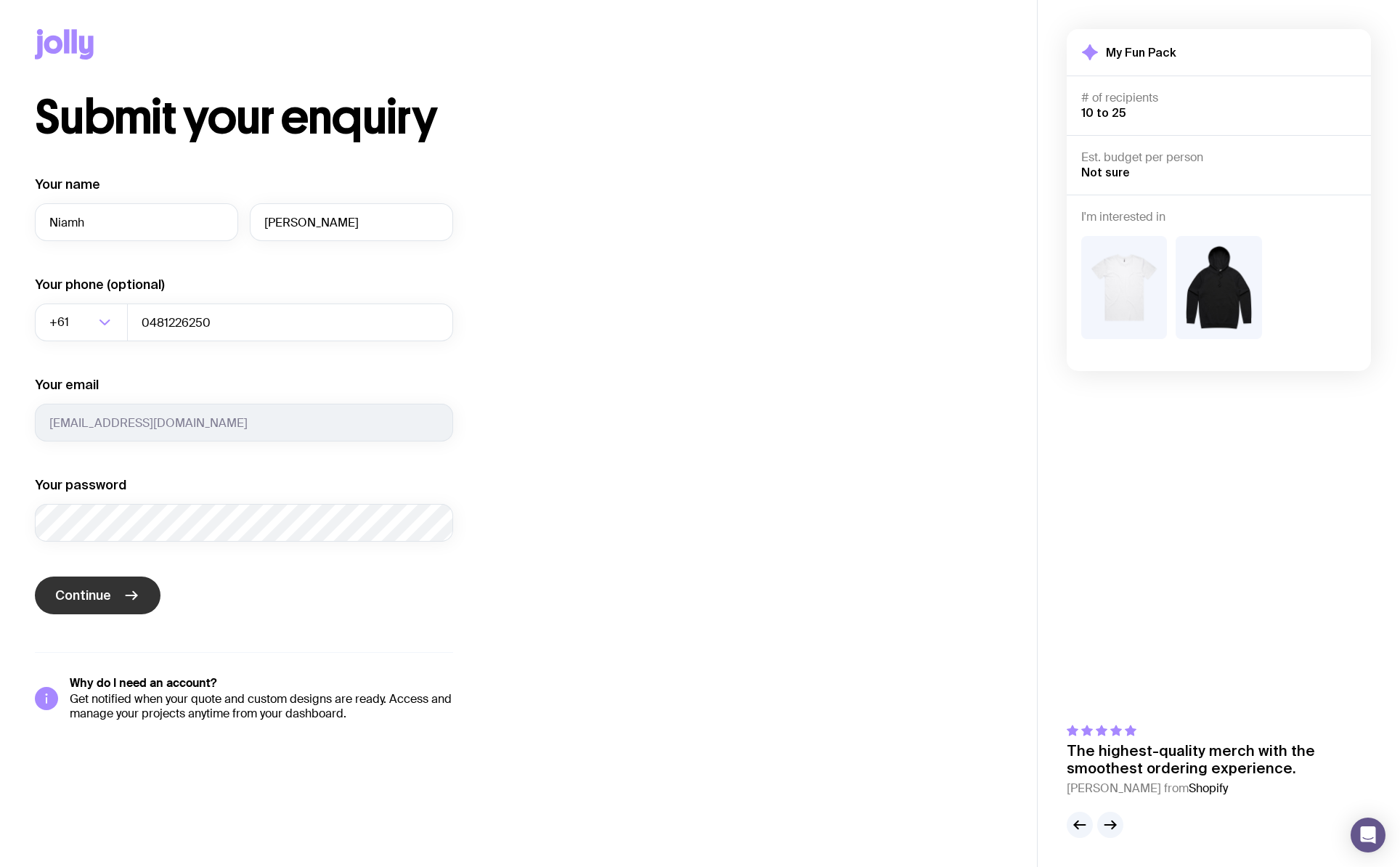
click at [91, 594] on span "Continue" at bounding box center [83, 595] width 56 height 17
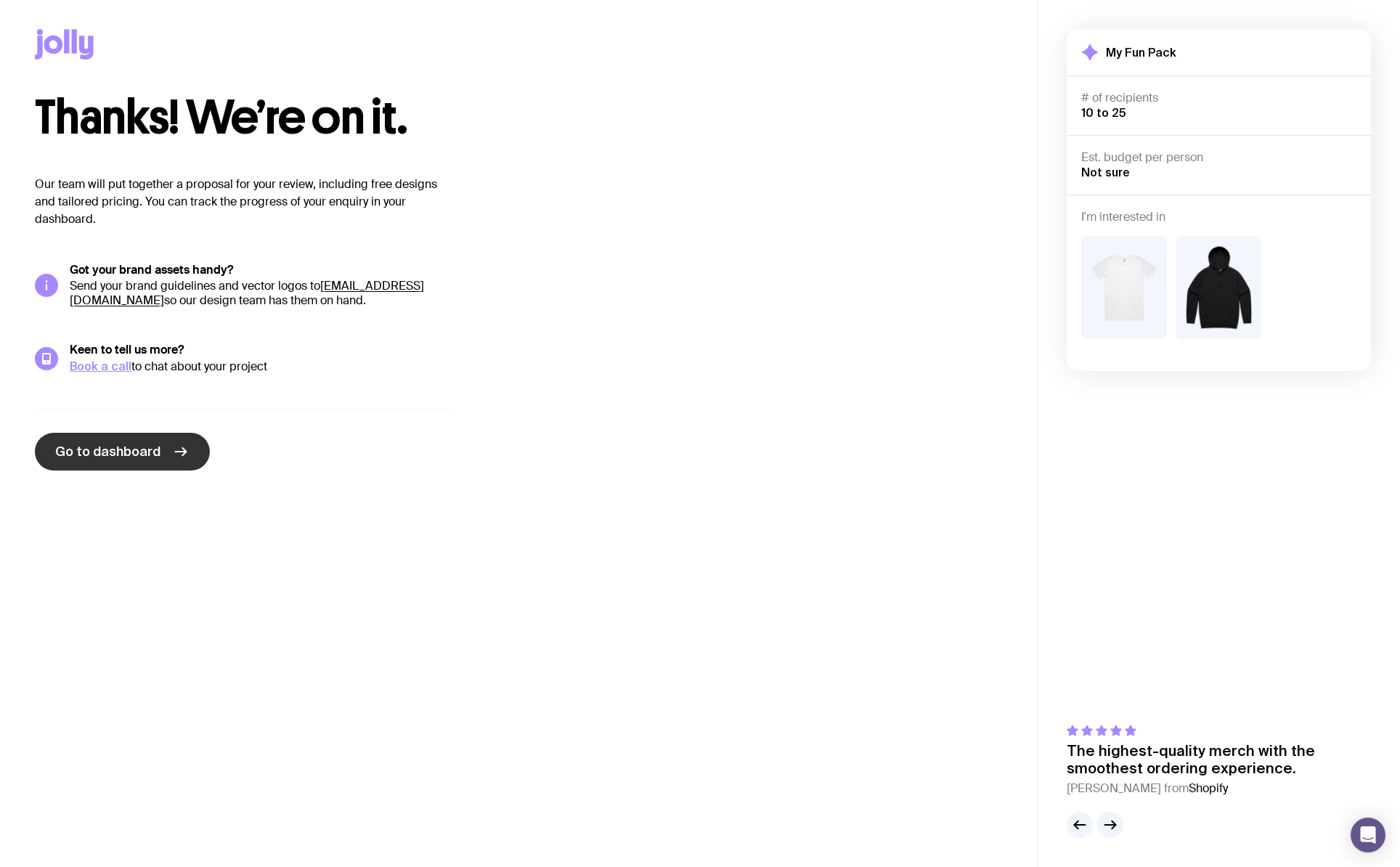
click at [96, 443] on span "Go to dashboard" at bounding box center [108, 451] width 105 height 17
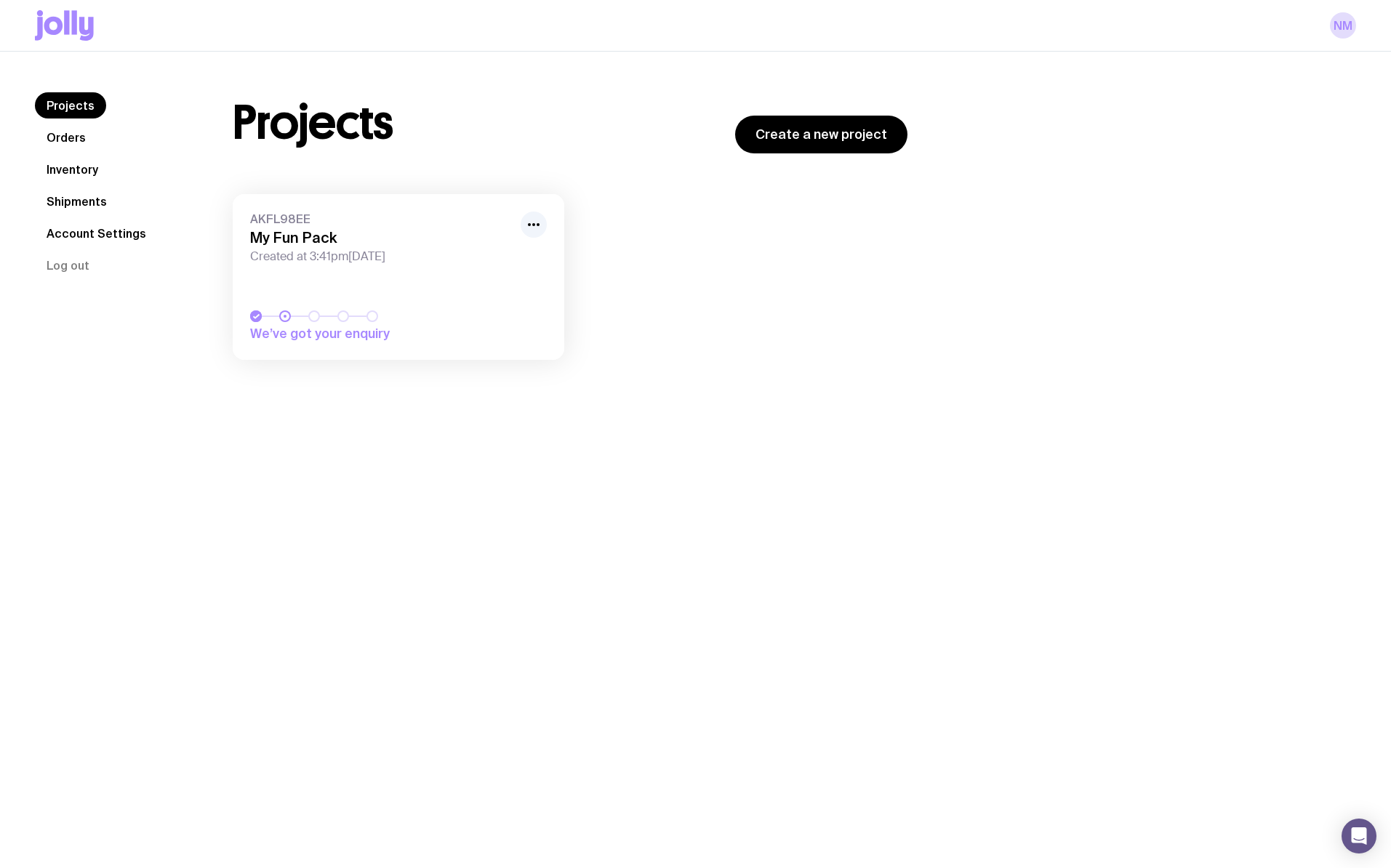
click at [377, 285] on link "AKFL98EE My Fun Pack Created at 3:41pm[DATE] We’ve got your enquiry" at bounding box center [398, 276] width 331 height 166
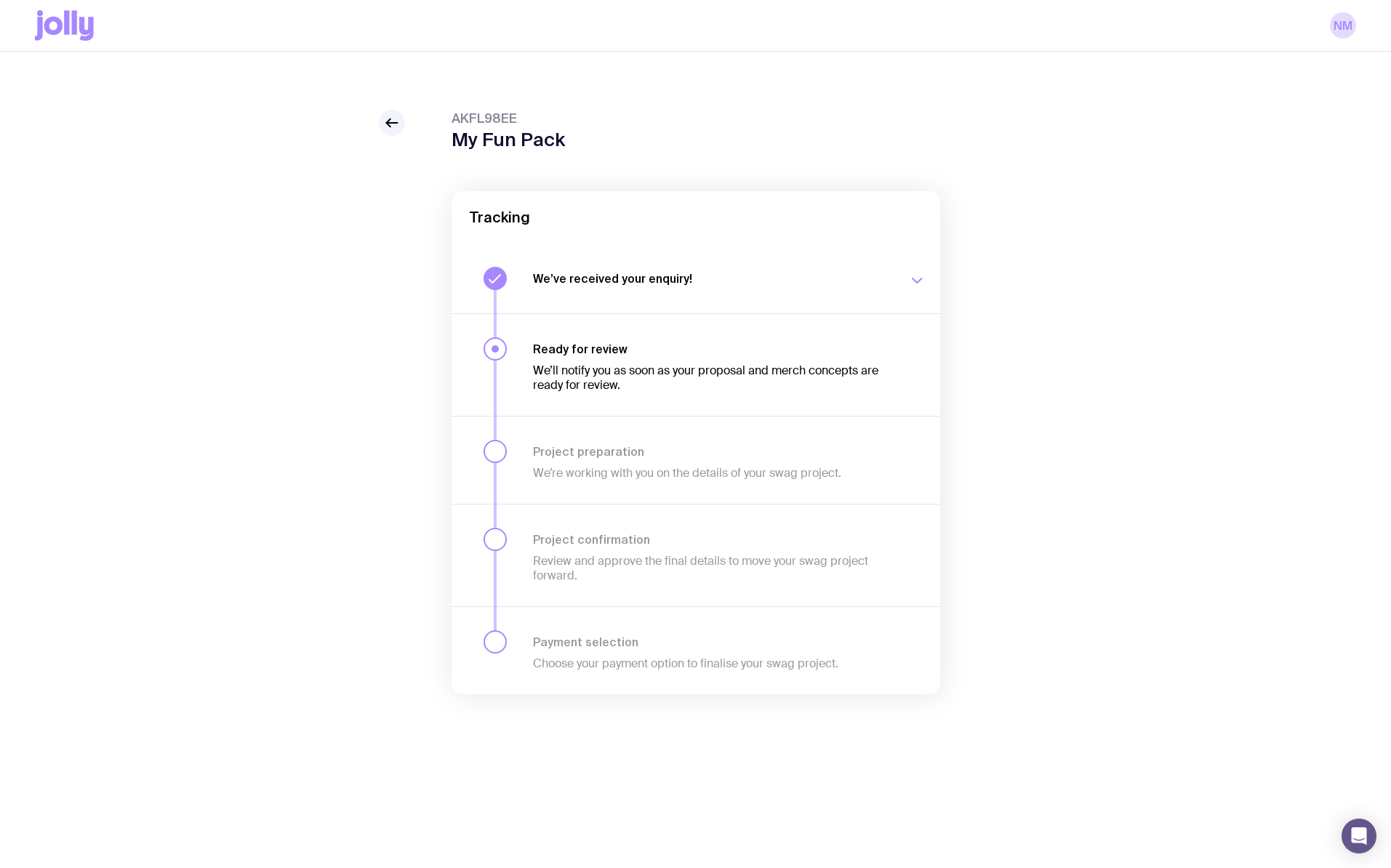
click at [239, 283] on div "AKFL98EE My Fun Pack Tracking We’ve received your enquiry! Our team is on it an…" at bounding box center [696, 431] width 1321 height 642
click at [390, 123] on icon at bounding box center [392, 123] width 17 height 17
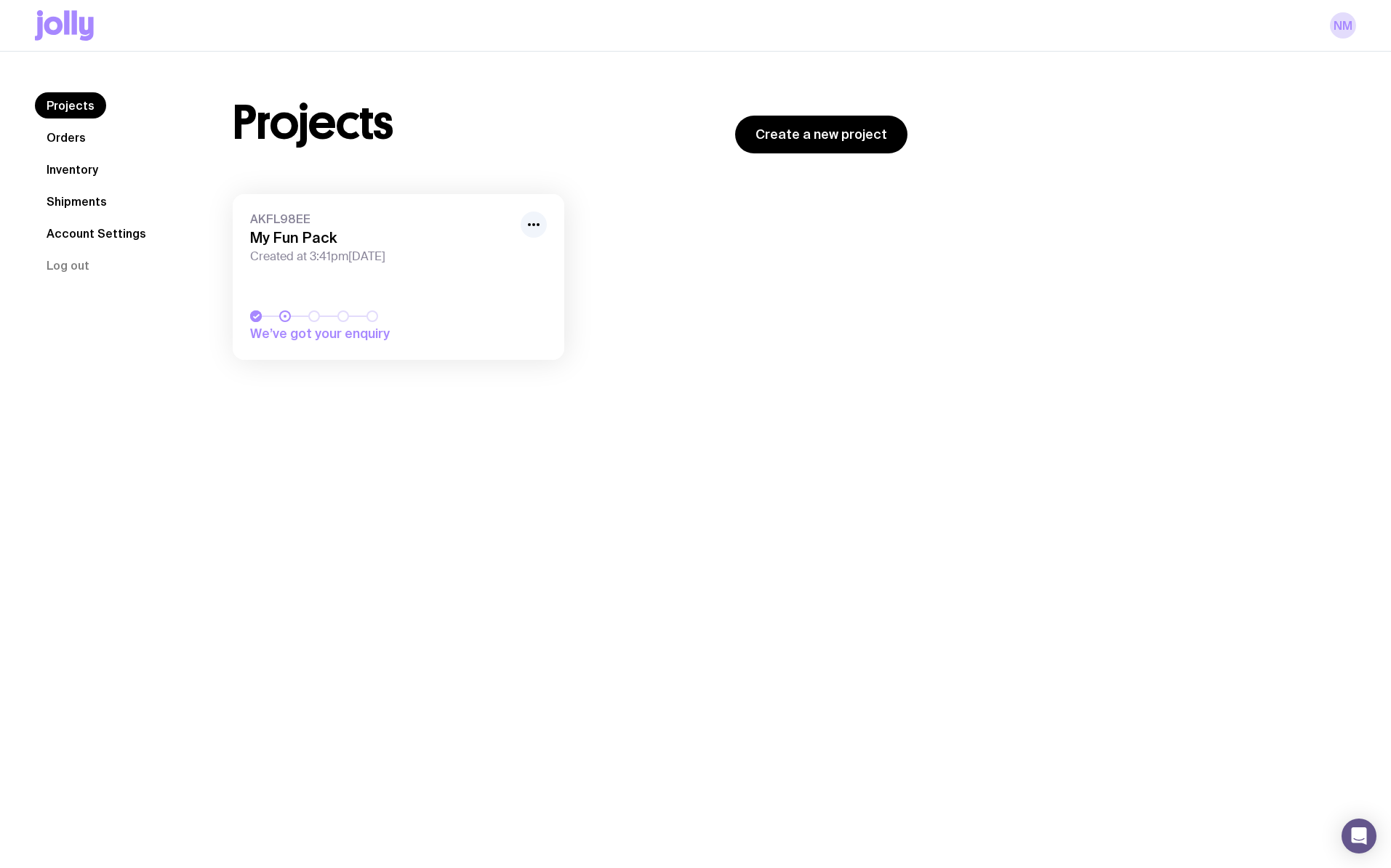
click at [1115, 330] on div "Projects Create a new project AKFL98EE My Fun Pack Created at 3:41pm[DATE] We’v…" at bounding box center [777, 233] width 1159 height 282
